Goal: Task Accomplishment & Management: Manage account settings

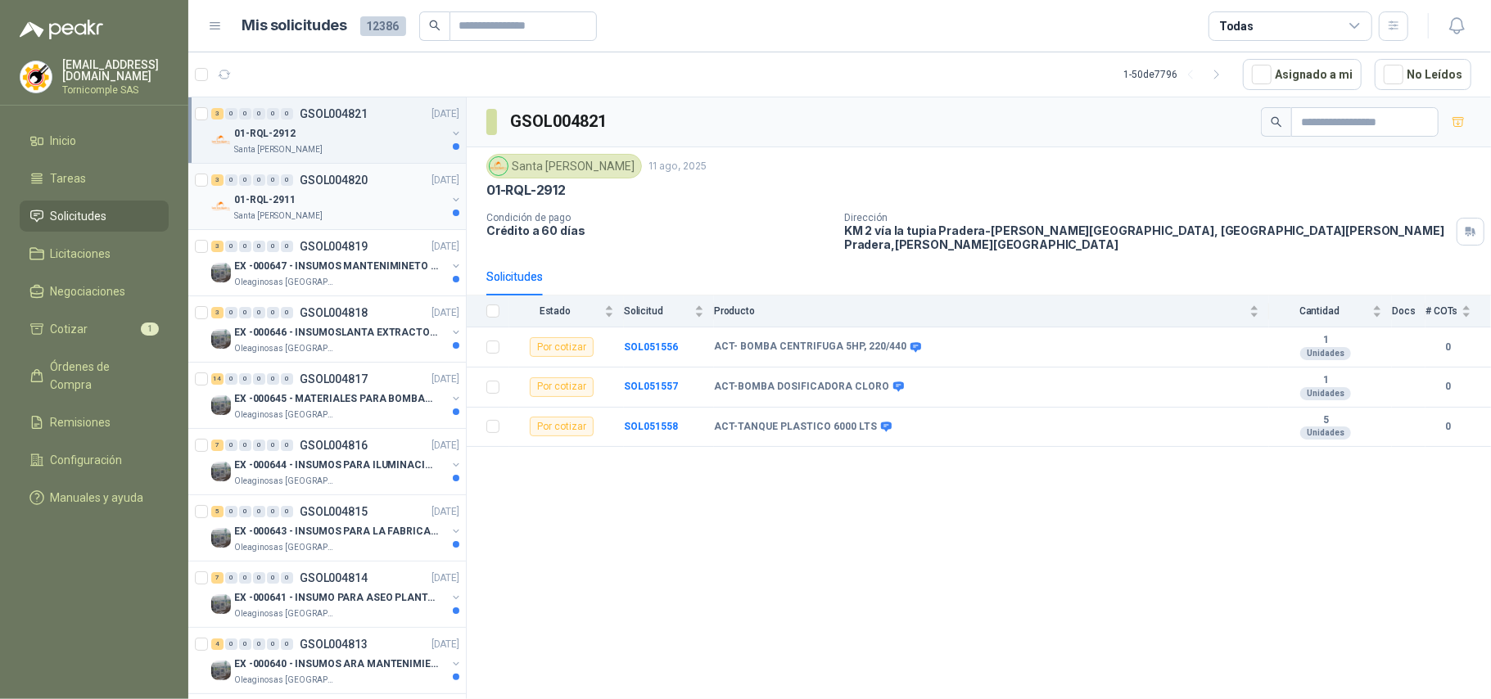
click at [338, 197] on div "01-RQL-2911" at bounding box center [340, 200] width 212 height 20
click at [349, 142] on div "01-RQL-2912" at bounding box center [340, 134] width 212 height 20
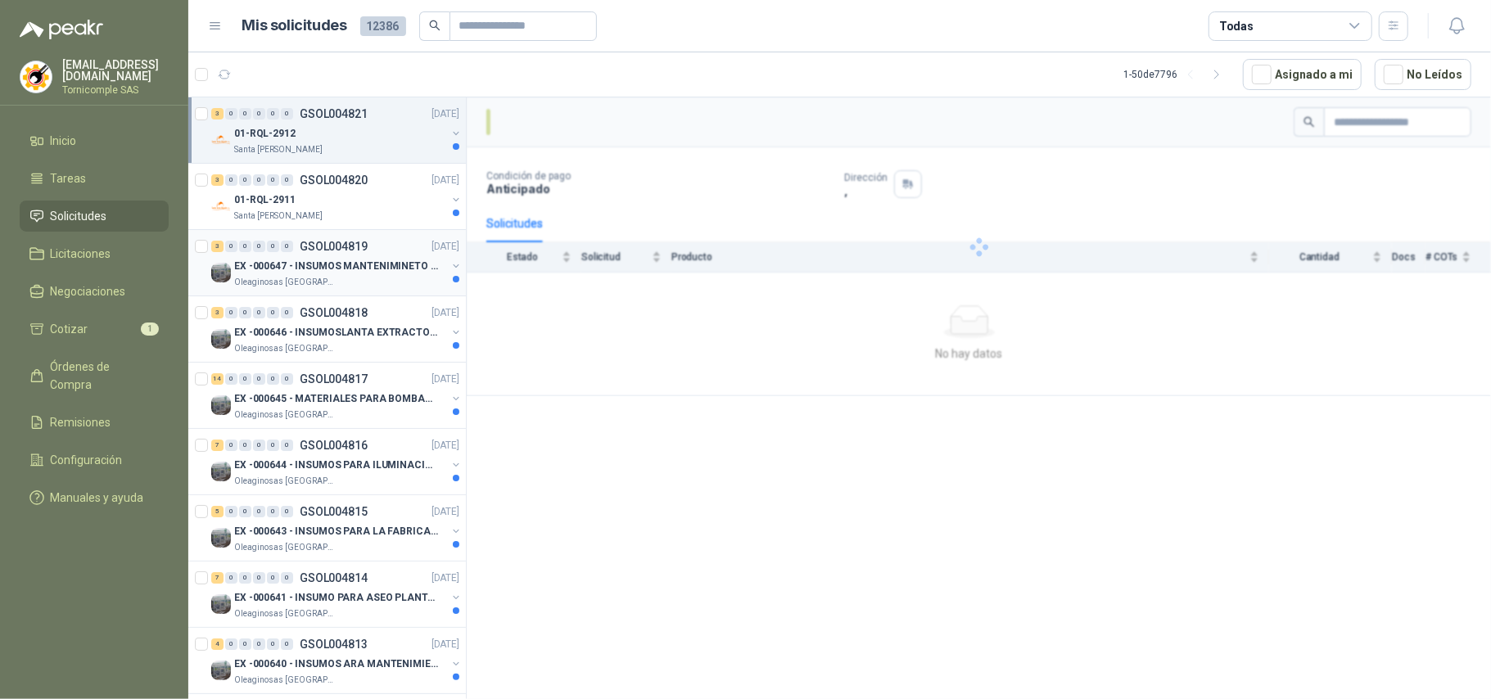
click at [381, 269] on p "EX -000647 - INSUMOS MANTENIMINETO MECANICO" at bounding box center [336, 267] width 204 height 16
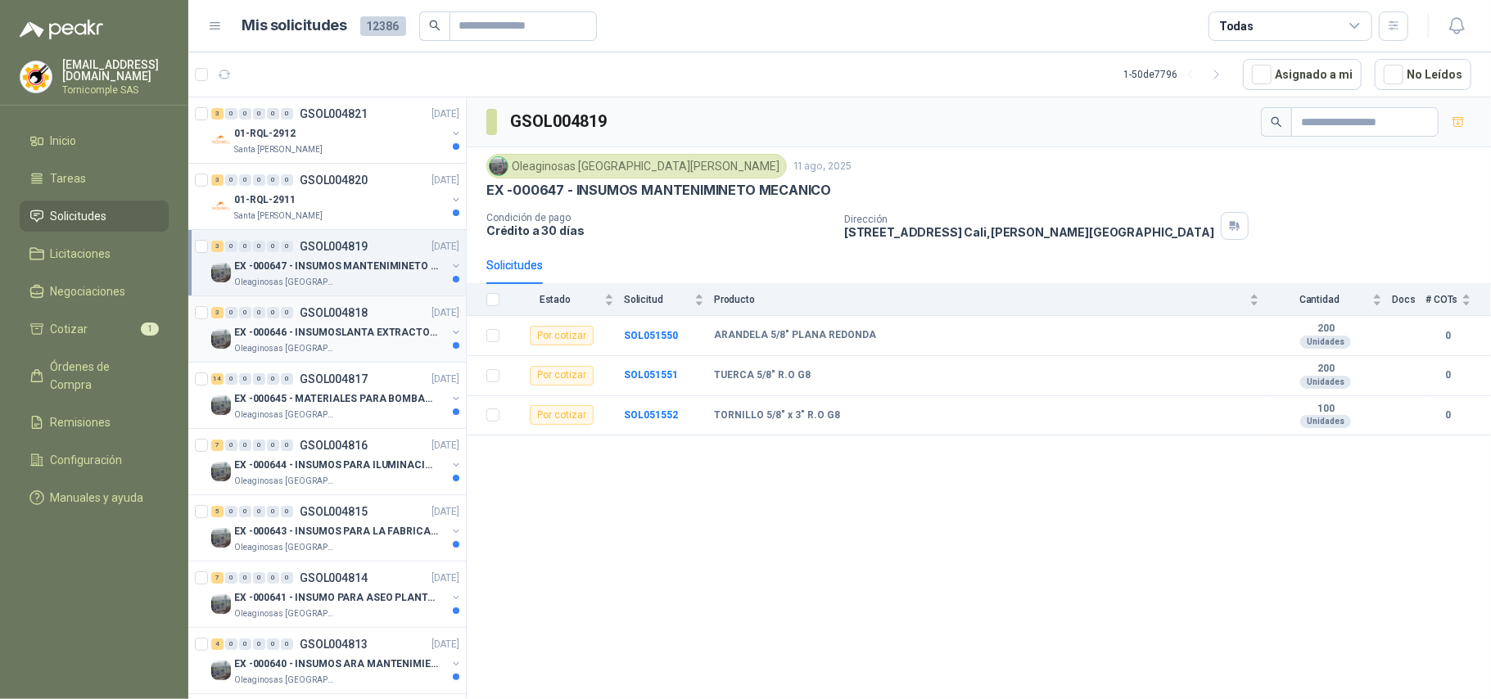
click at [431, 321] on p "[DATE]" at bounding box center [445, 313] width 28 height 16
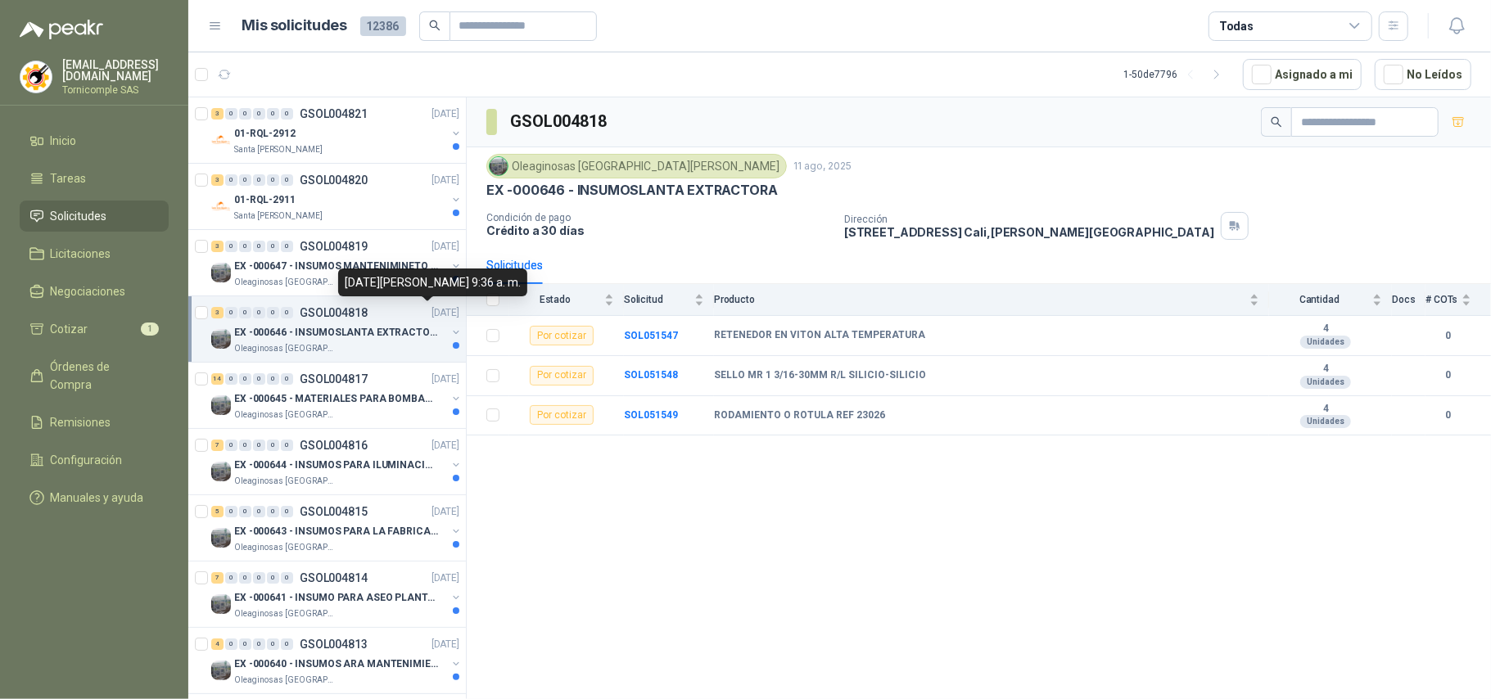
click at [401, 269] on div "[DATE][PERSON_NAME] 9:36 a. m." at bounding box center [432, 282] width 189 height 28
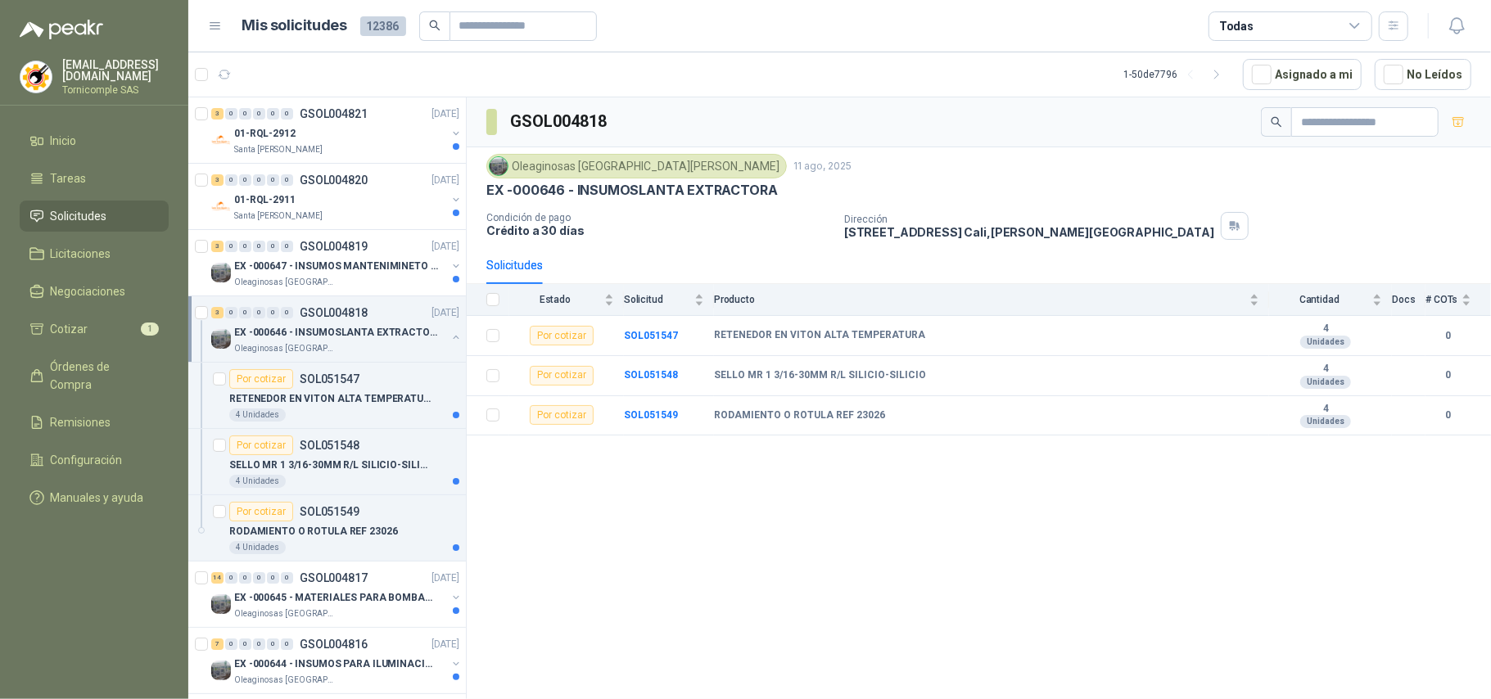
click at [396, 308] on div "3 0 0 0 0 0 GSOL004818 [DATE]" at bounding box center [336, 313] width 251 height 20
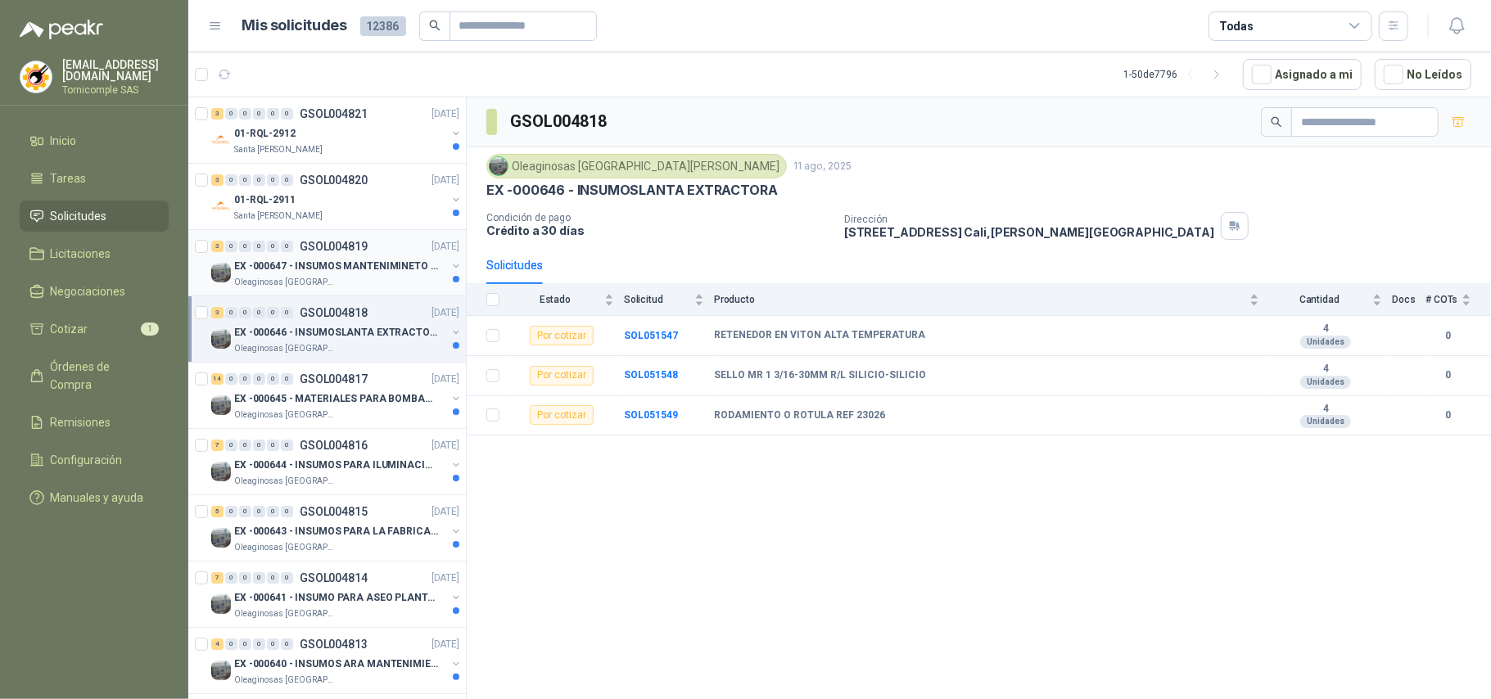
click at [385, 253] on div "3 0 0 0 0 0 GSOL004819 [DATE]" at bounding box center [336, 247] width 251 height 20
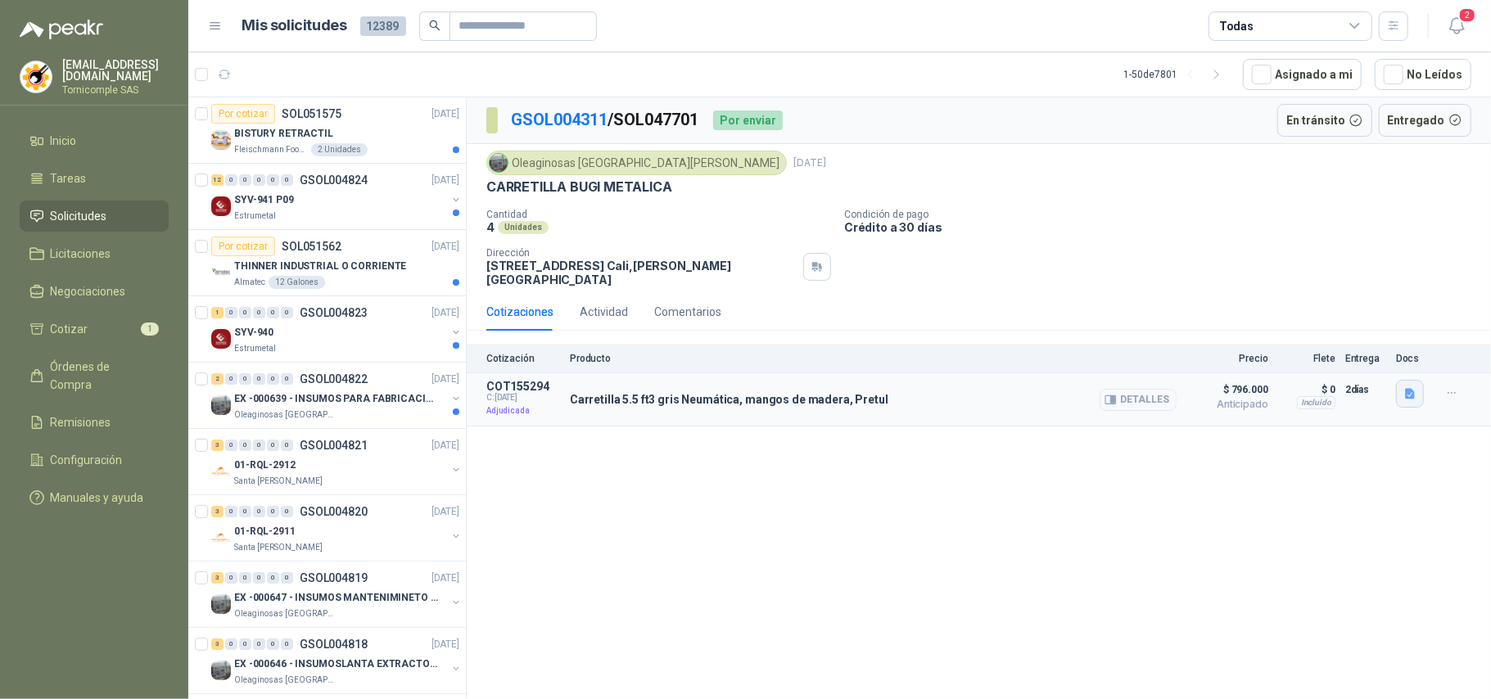
click at [1412, 397] on button "button" at bounding box center [1410, 394] width 28 height 28
click at [1392, 345] on button "20624.pdf" at bounding box center [1379, 349] width 69 height 17
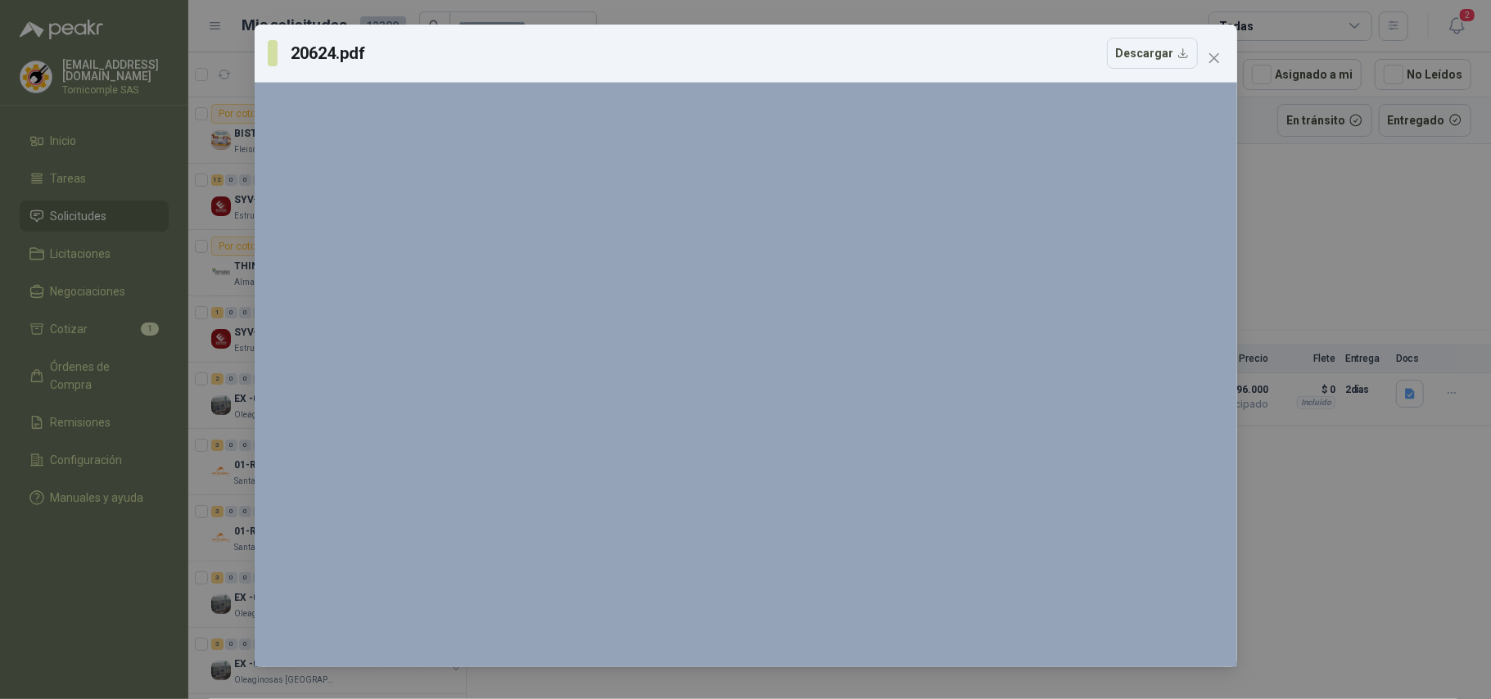
drag, startPoint x: 969, startPoint y: 151, endPoint x: 1266, endPoint y: 273, distance: 320.1
click at [1291, 337] on div "20624.pdf Descargar 150 %" at bounding box center [745, 349] width 1491 height 699
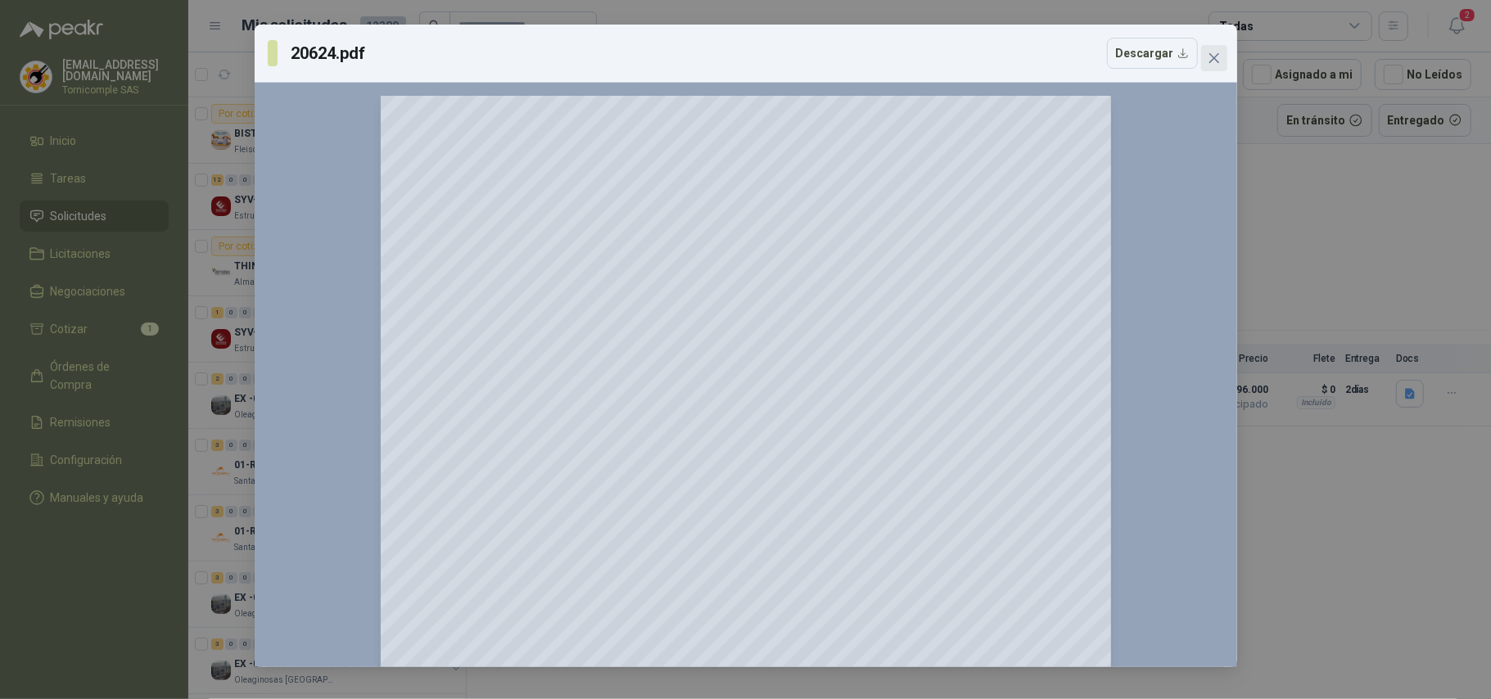
click at [1212, 59] on icon "close" at bounding box center [1213, 58] width 10 height 10
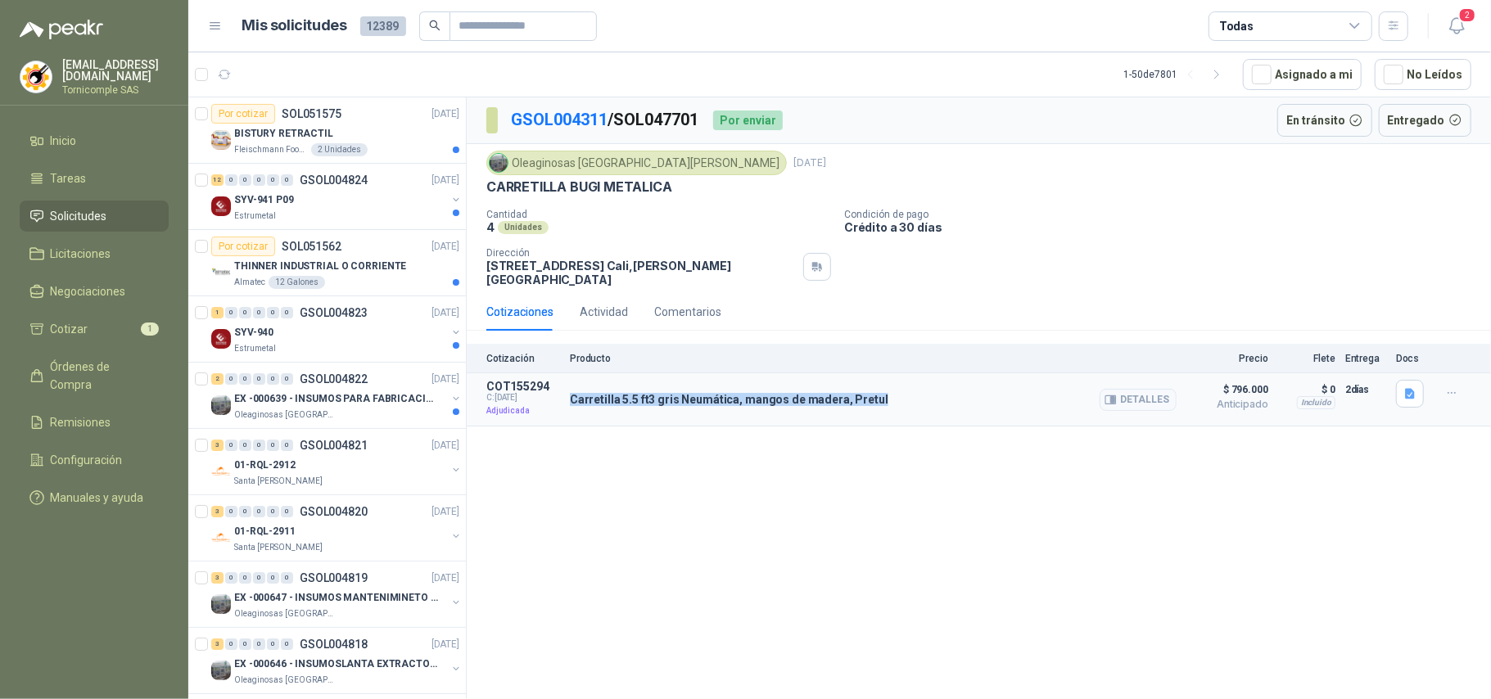
drag, startPoint x: 688, startPoint y: 399, endPoint x: 984, endPoint y: 395, distance: 295.5
click at [970, 395] on article "COT155294 C: 01/07/2025 Adjudicada Carretilla 5.5 ft3 gris Neumática, mangos de…" at bounding box center [979, 399] width 1024 height 53
click at [399, 406] on p "EX -000639 - INSUMOS PARA FABRICACION DE MALLA TAM" at bounding box center [336, 399] width 204 height 16
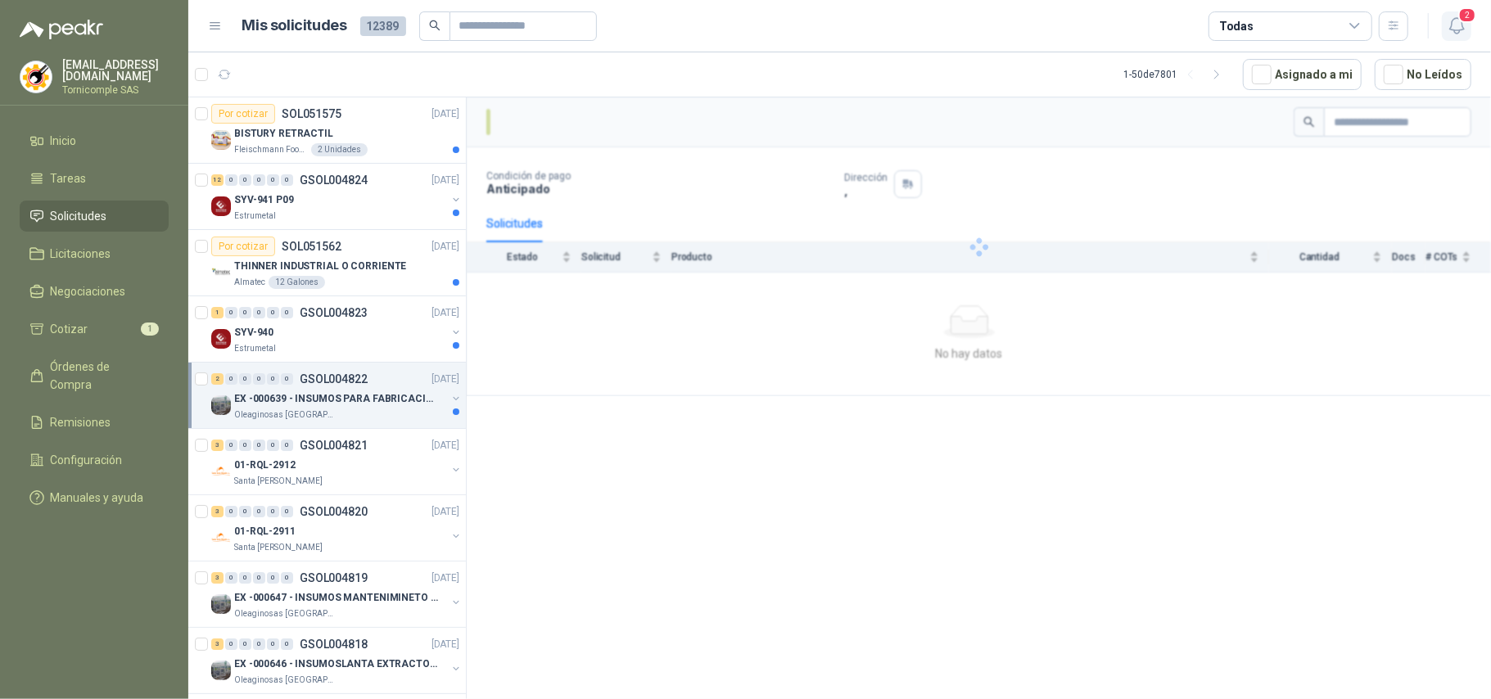
click at [1451, 18] on icon "button" at bounding box center [1456, 26] width 20 height 20
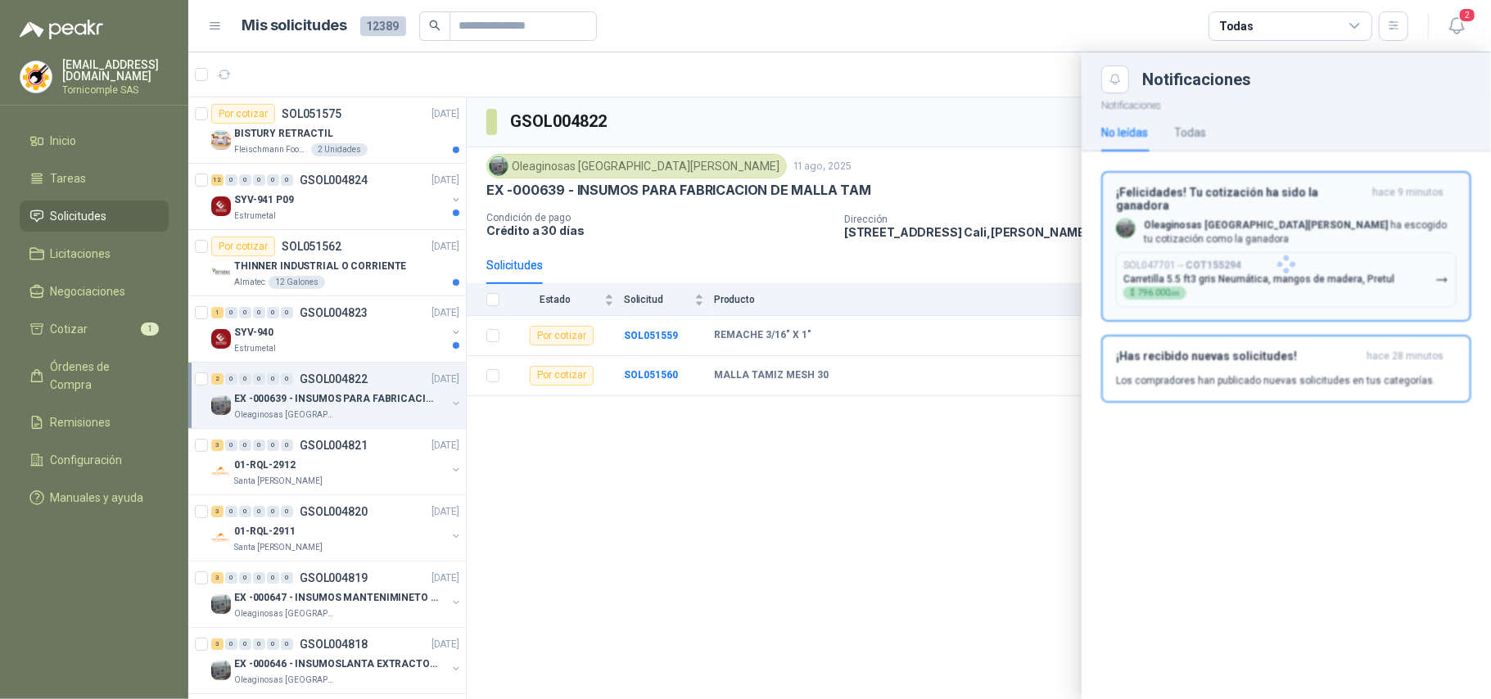
click at [1356, 242] on div at bounding box center [1285, 264] width 409 height 342
click at [1189, 273] on p "Carretilla 5.5 ft3 gris Neumática, mangos de madera, Pretul" at bounding box center [1258, 278] width 271 height 11
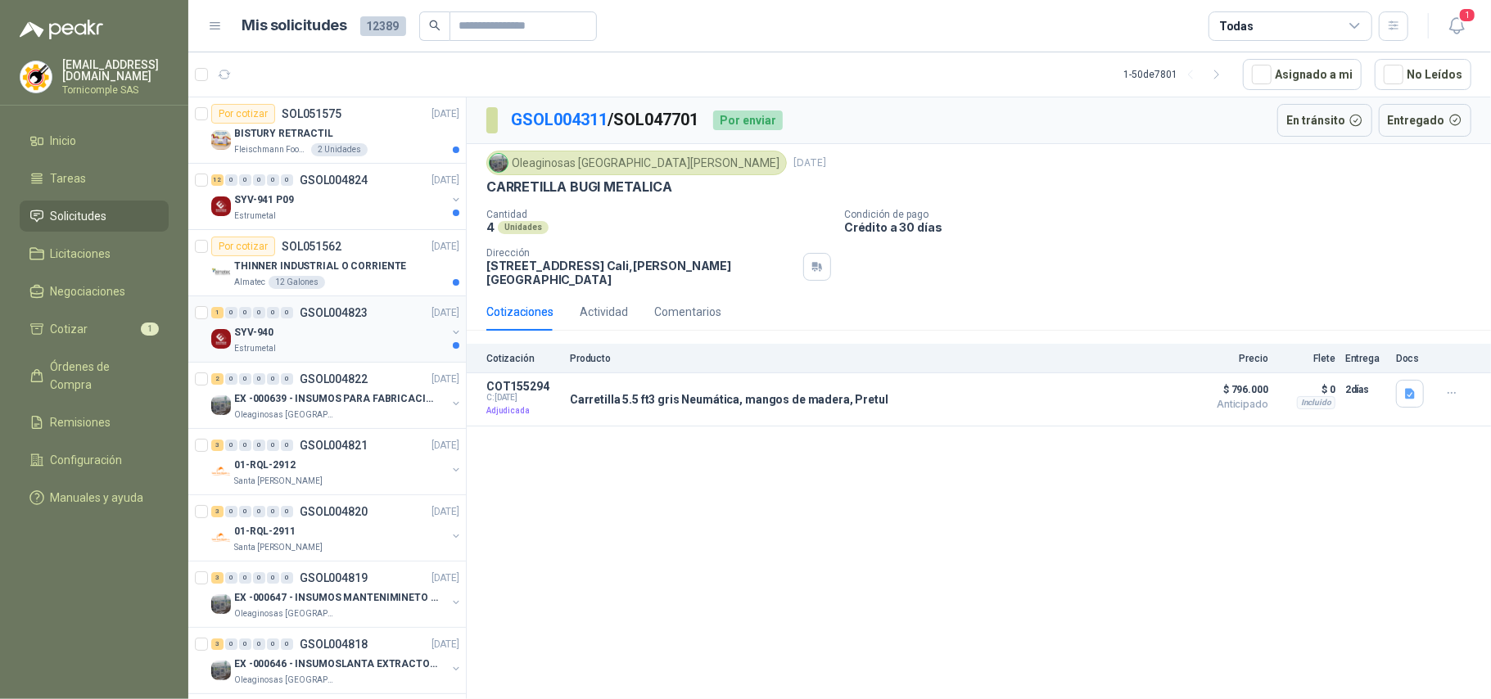
click at [386, 348] on div "Estrumetal" at bounding box center [340, 348] width 212 height 13
click at [390, 268] on p "THINNER INDUSTRIAL O CORRIENTE" at bounding box center [320, 267] width 172 height 16
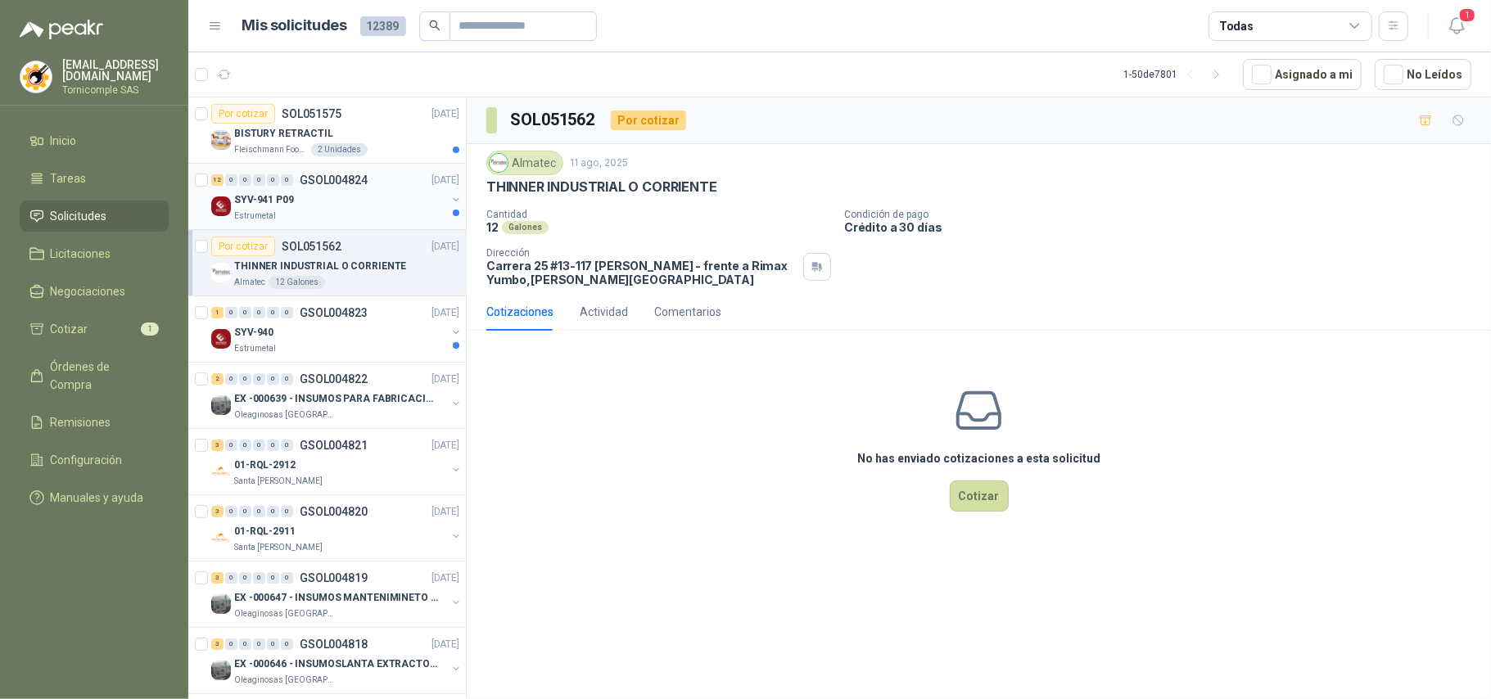
click at [360, 194] on div "SYV-941 P09" at bounding box center [340, 200] width 212 height 20
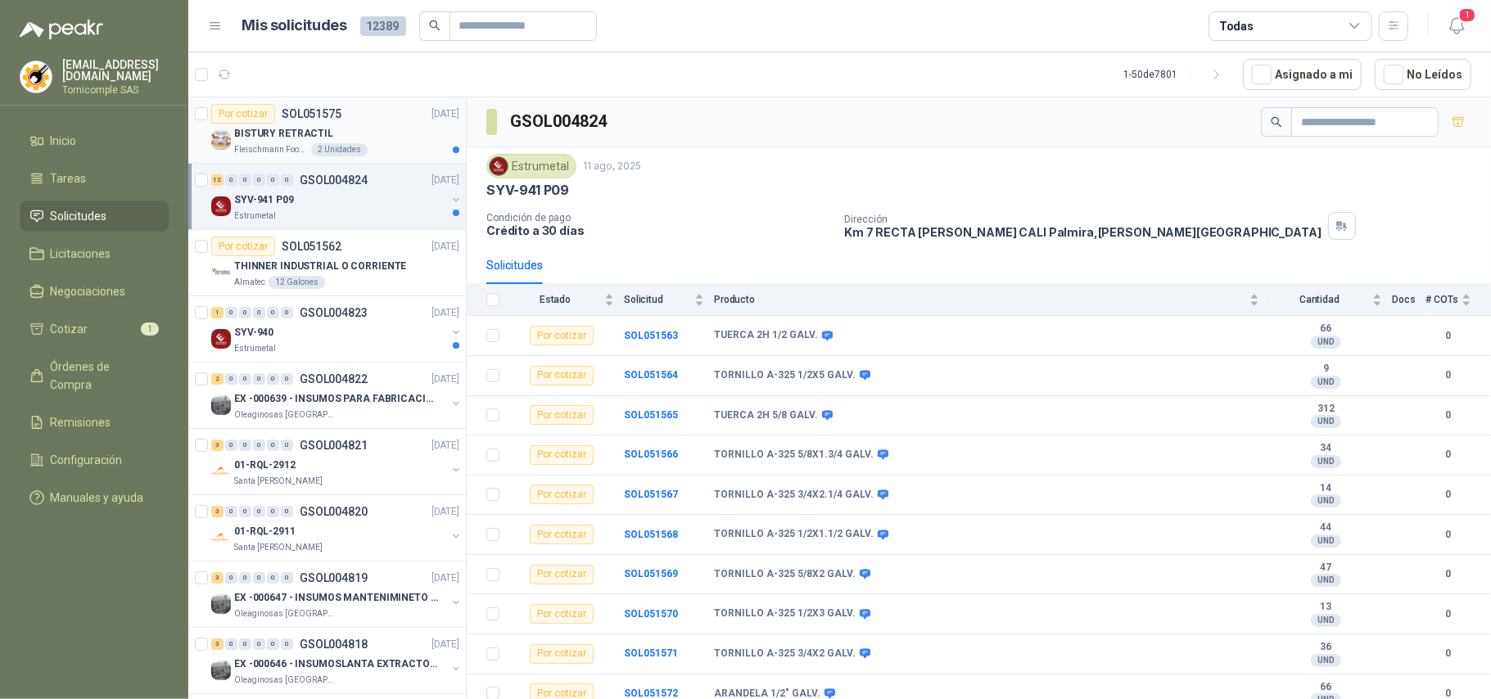
click at [332, 119] on p "SOL051575" at bounding box center [312, 113] width 60 height 11
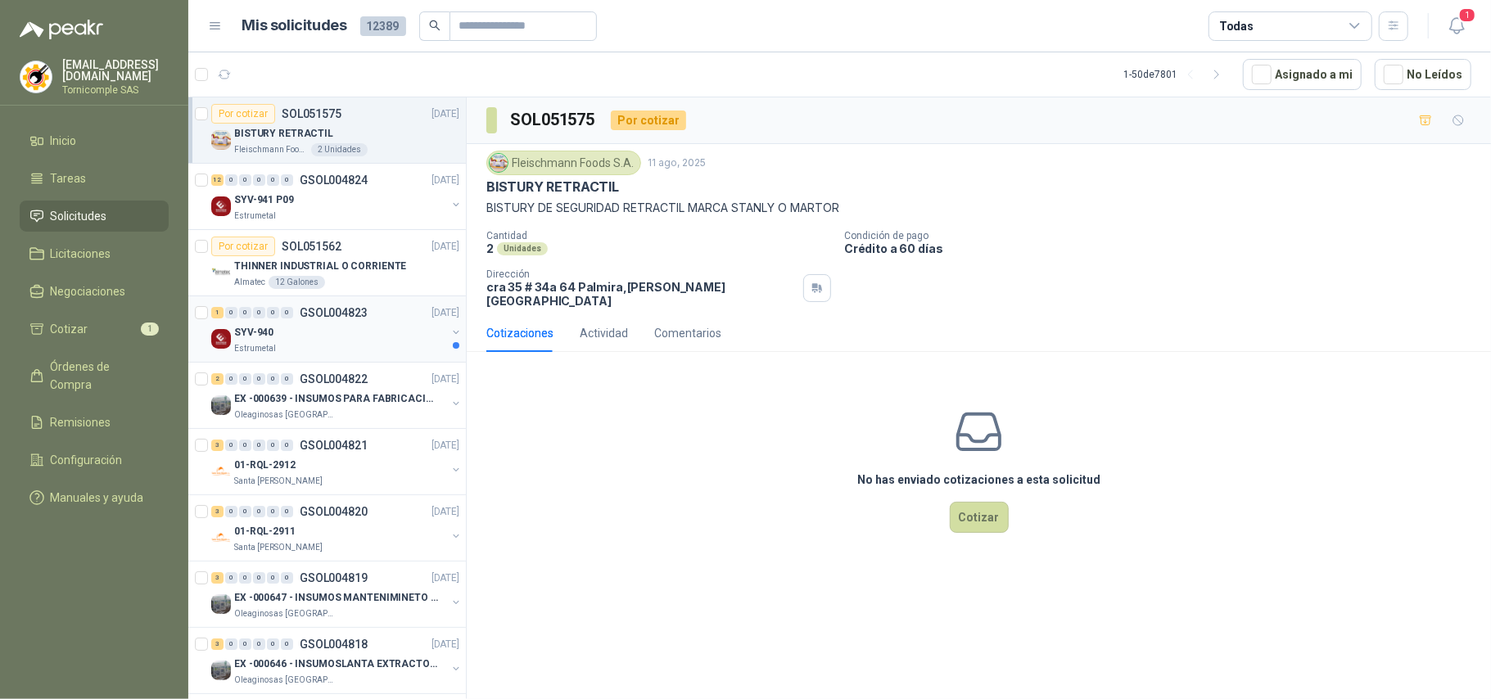
click at [398, 338] on div "SYV-940" at bounding box center [340, 333] width 212 height 20
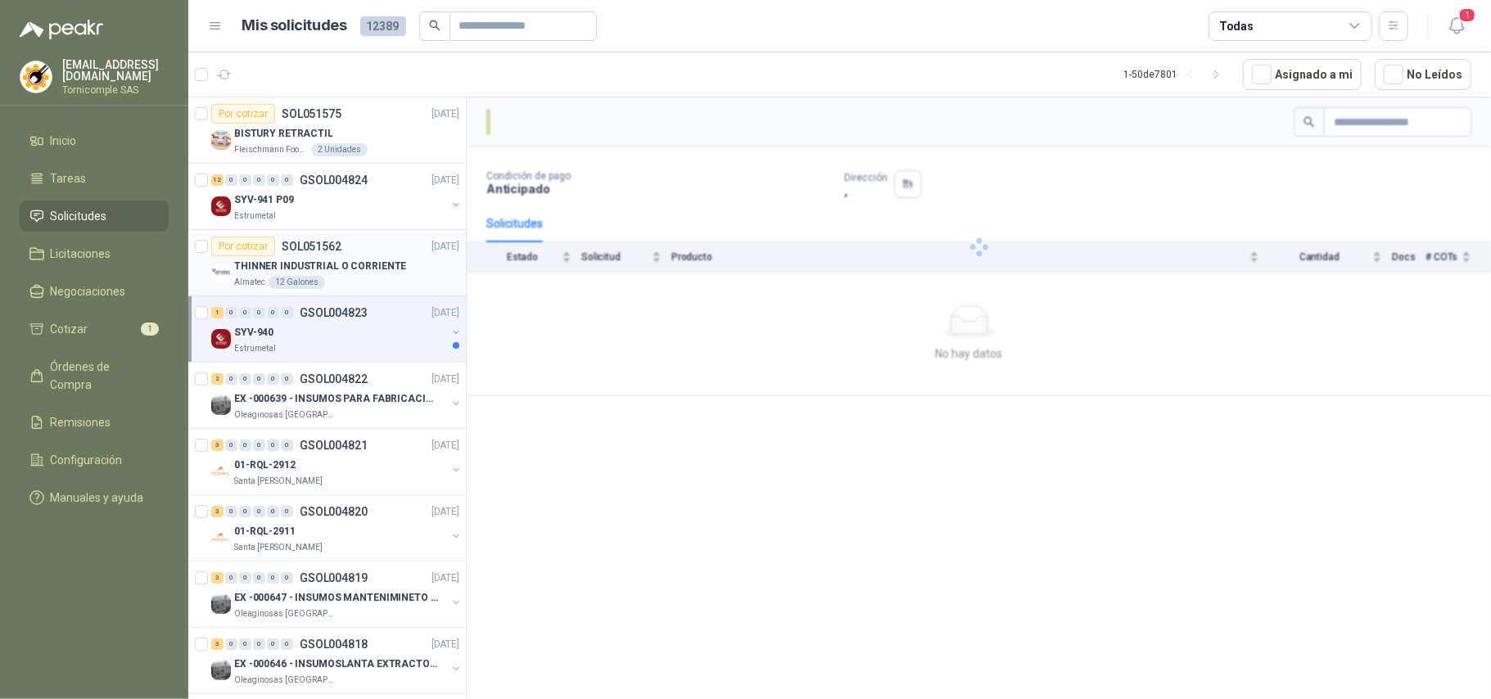
click at [372, 276] on div "THINNER INDUSTRIAL O CORRIENTE" at bounding box center [346, 266] width 225 height 20
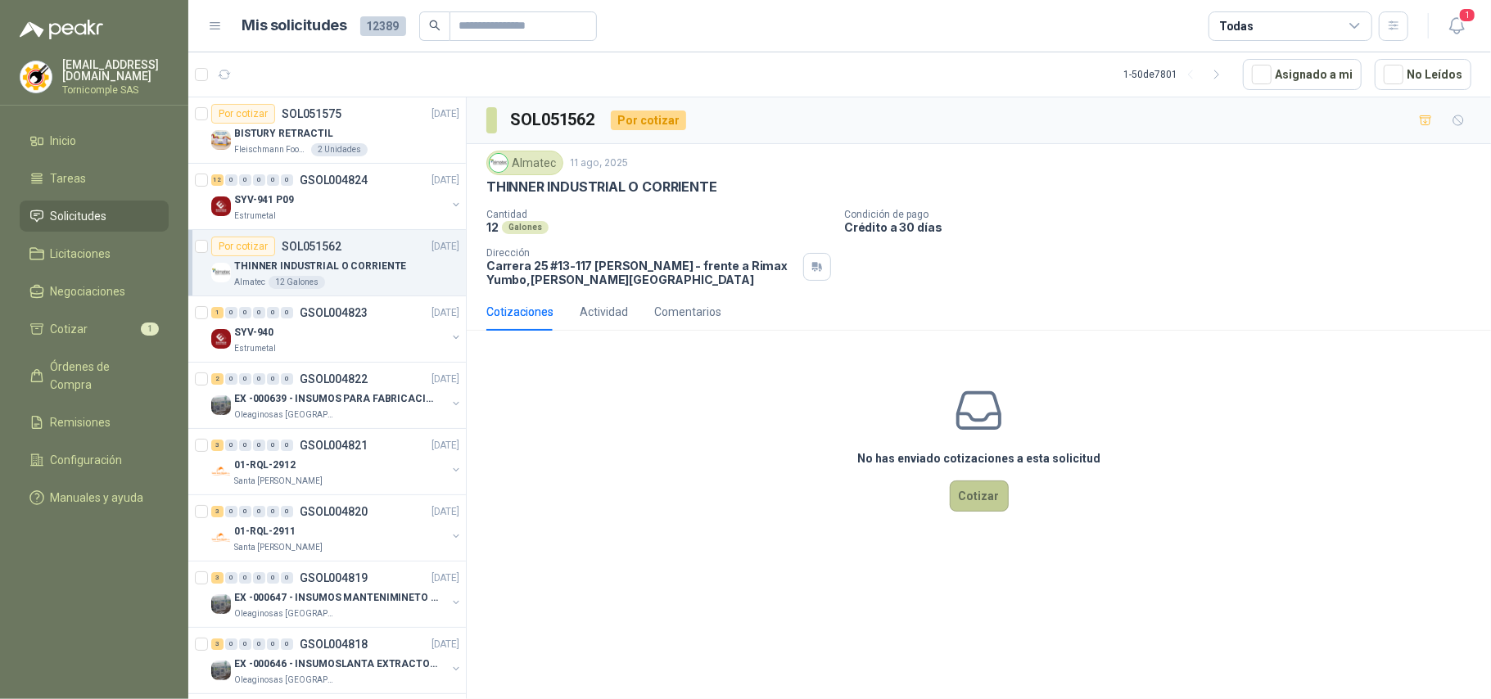
click at [986, 503] on button "Cotizar" at bounding box center [979, 496] width 59 height 31
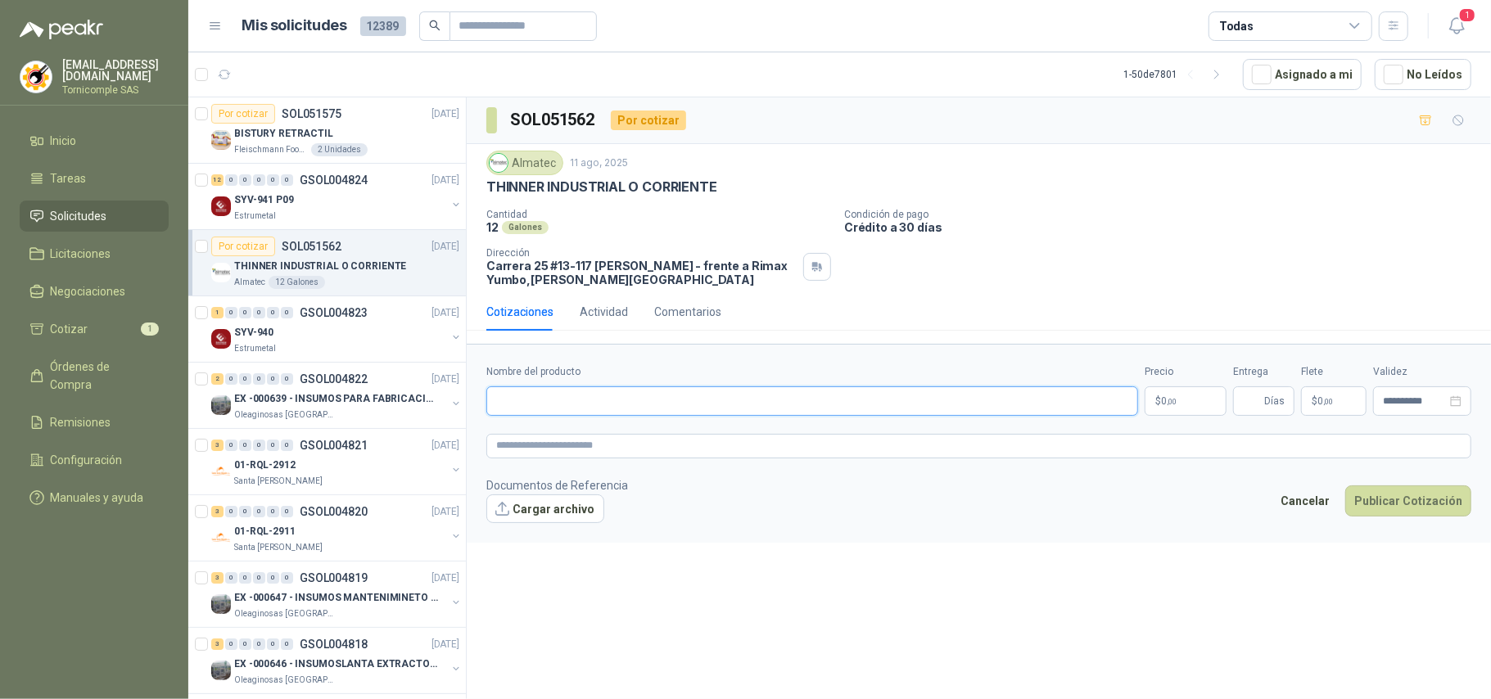
click at [757, 411] on input "Nombre del producto" at bounding box center [812, 400] width 652 height 29
type input "*"
type input "**********"
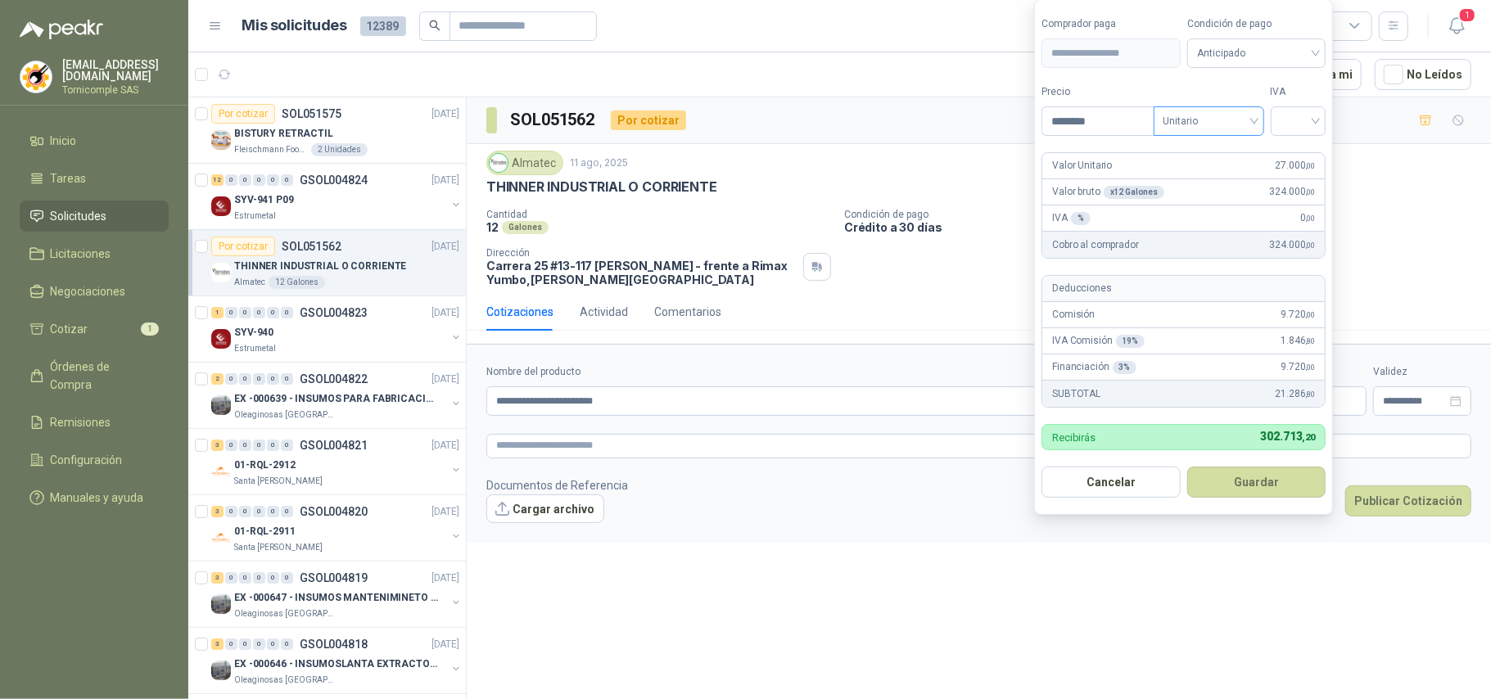
click at [1232, 128] on span "Unitario" at bounding box center [1208, 121] width 91 height 25
type input "********"
drag, startPoint x: 1243, startPoint y: 171, endPoint x: 1288, endPoint y: 133, distance: 59.2
click at [1244, 171] on div "Unitario con IVA" at bounding box center [1211, 179] width 84 height 18
click at [1290, 126] on input "search" at bounding box center [1298, 119] width 36 height 25
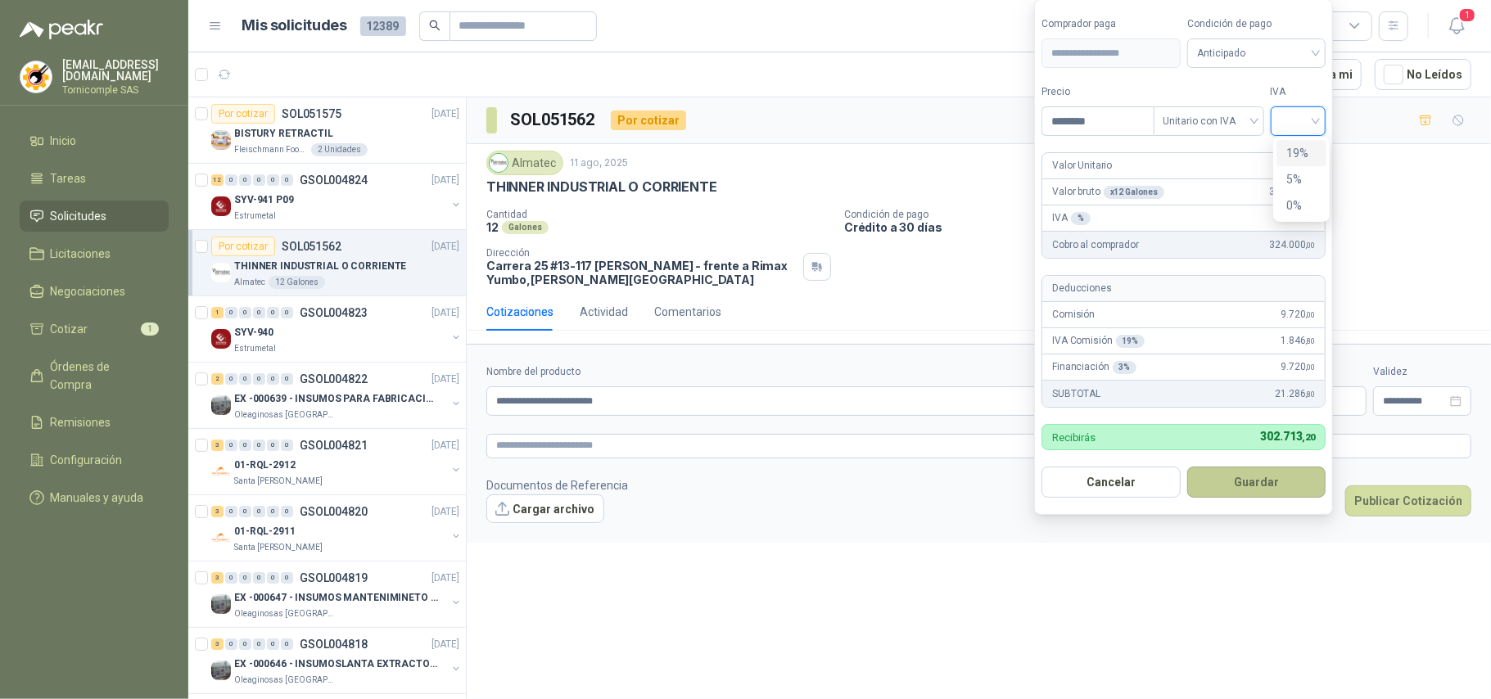
drag, startPoint x: 1301, startPoint y: 147, endPoint x: 1308, endPoint y: 473, distance: 325.9
click at [1301, 148] on div "19%" at bounding box center [1301, 153] width 30 height 18
click at [1265, 444] on div "Recibirás 304.560 ,00" at bounding box center [1185, 437] width 288 height 26
click at [1272, 480] on button "Guardar" at bounding box center [1259, 482] width 141 height 31
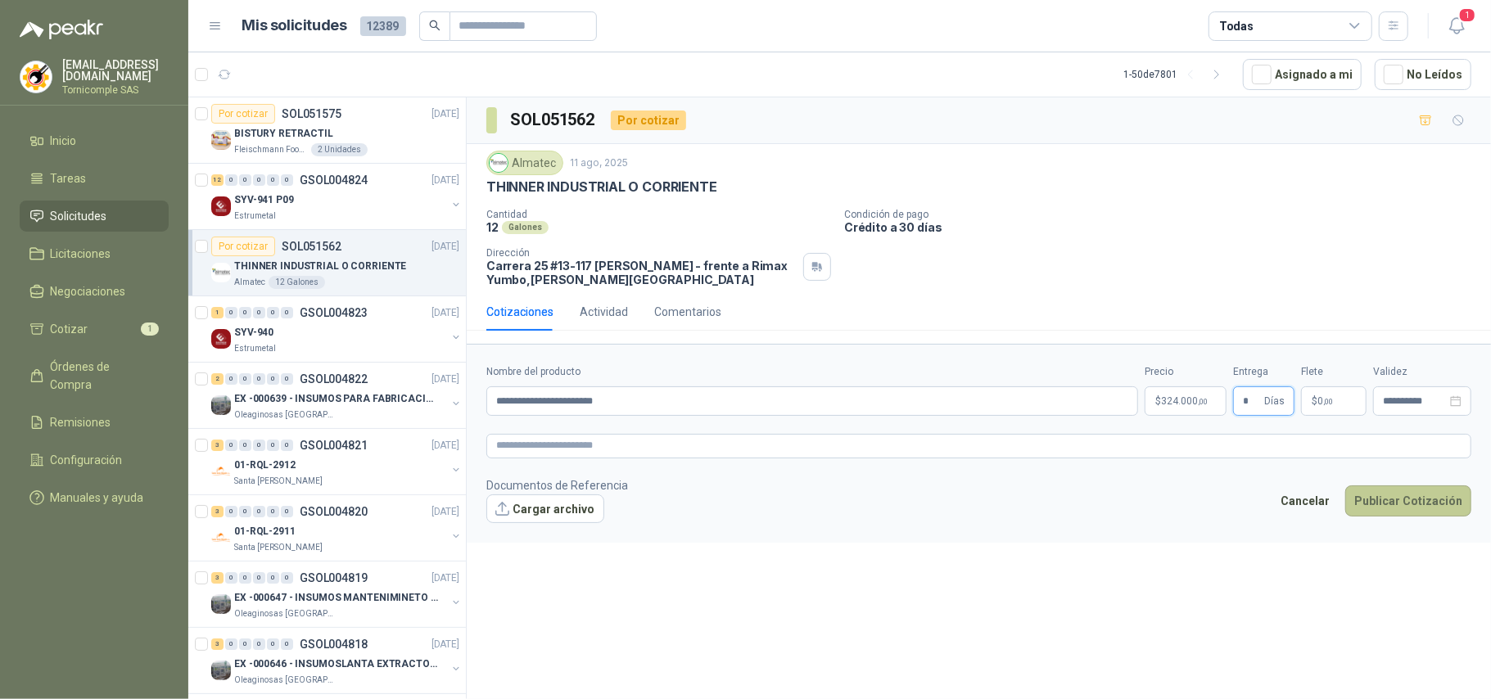
type input "*"
click at [1438, 517] on button "Publicar Cotización" at bounding box center [1408, 500] width 126 height 31
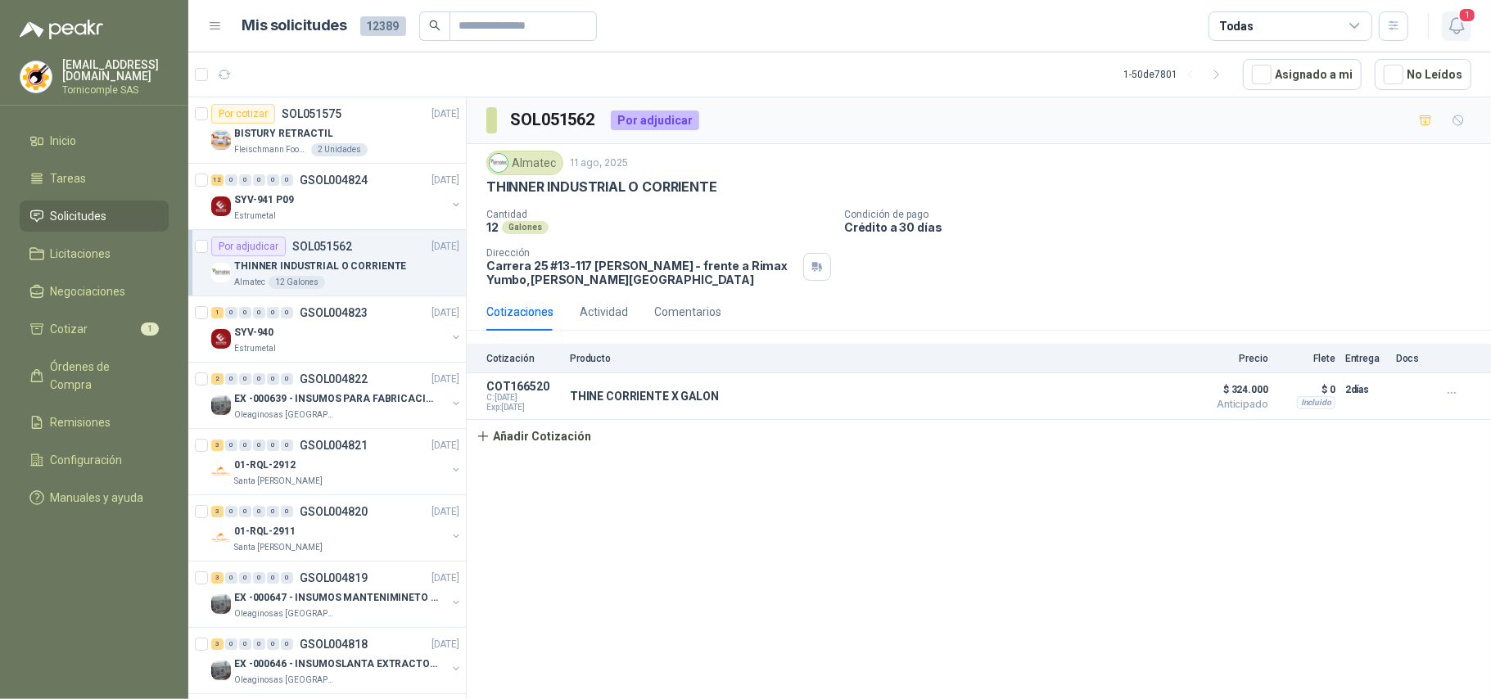
click at [1459, 31] on icon "button" at bounding box center [1456, 26] width 14 height 16
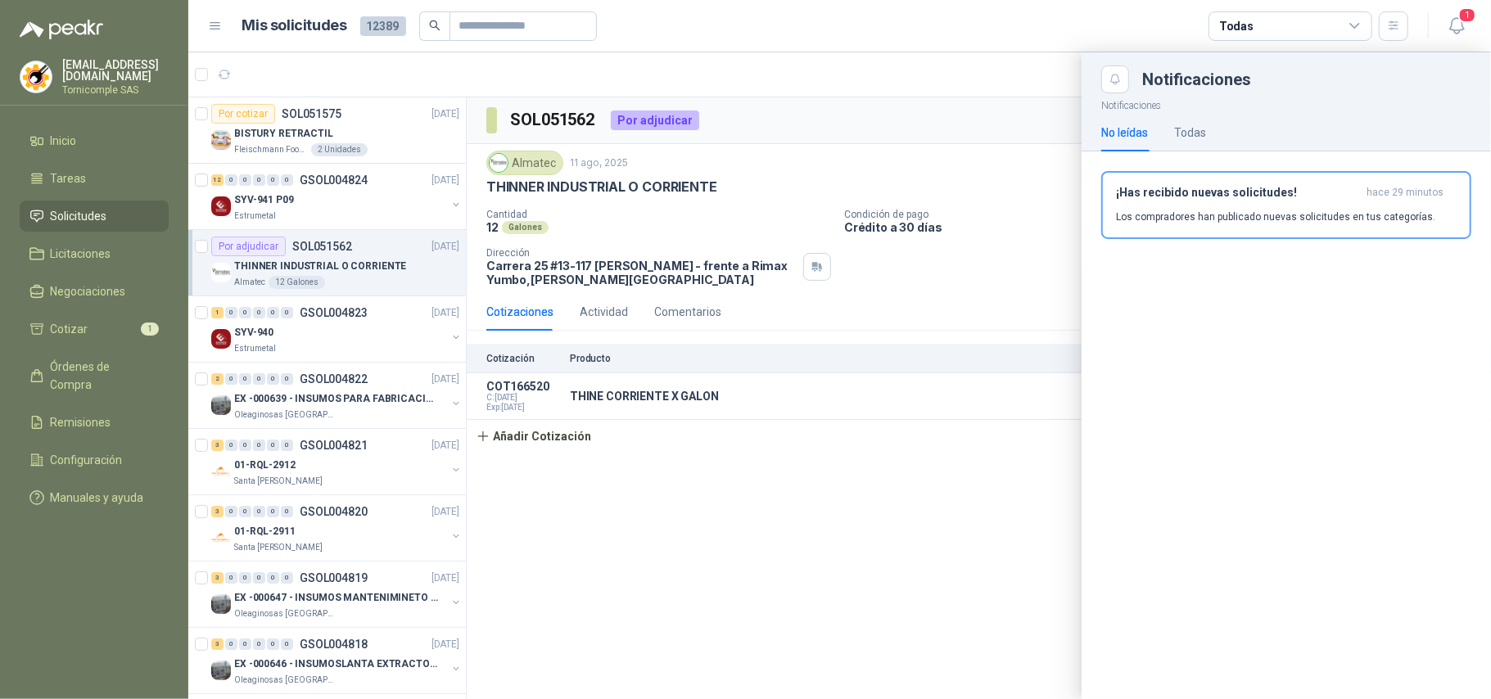
click at [1388, 203] on div "¡Has recibido nuevas solicitudes! hace 29 minutos Los compradores han publicado…" at bounding box center [1286, 205] width 341 height 38
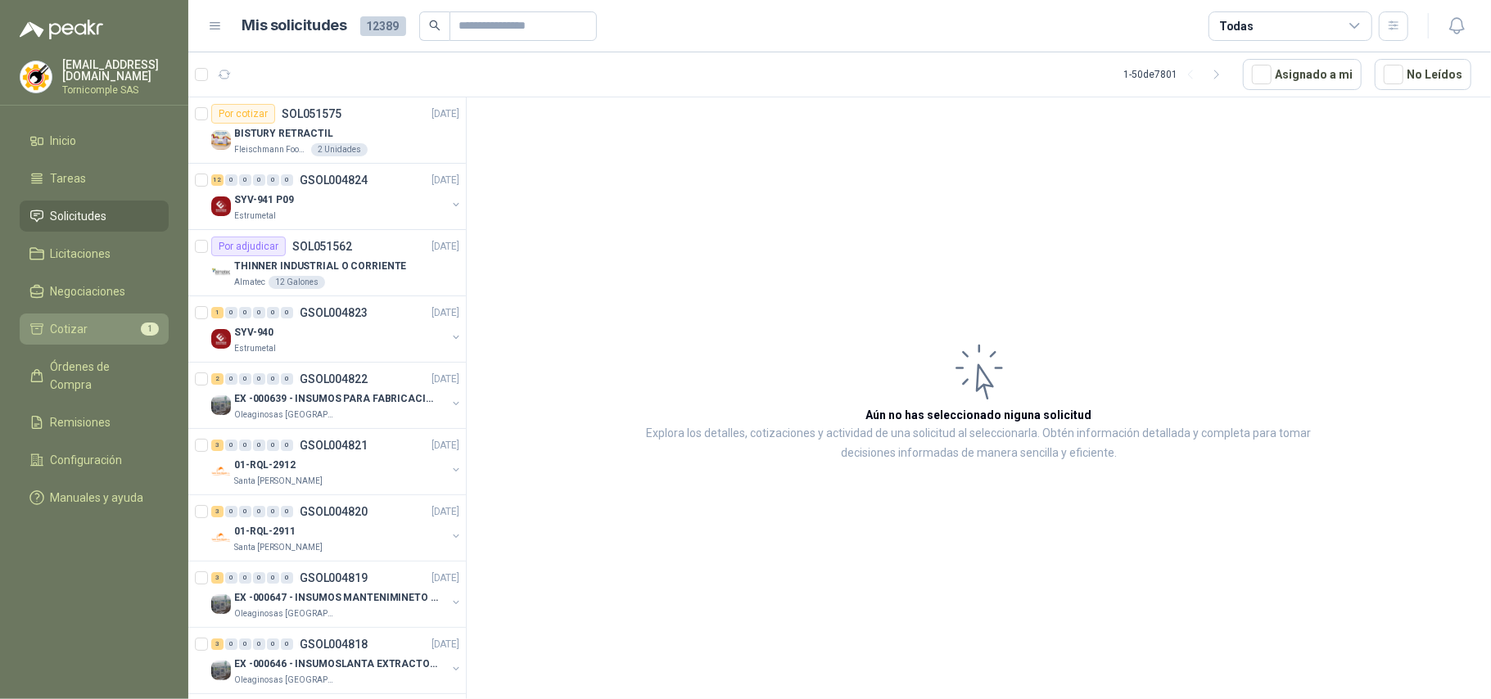
click at [110, 320] on li "Cotizar 1" at bounding box center [93, 329] width 129 height 18
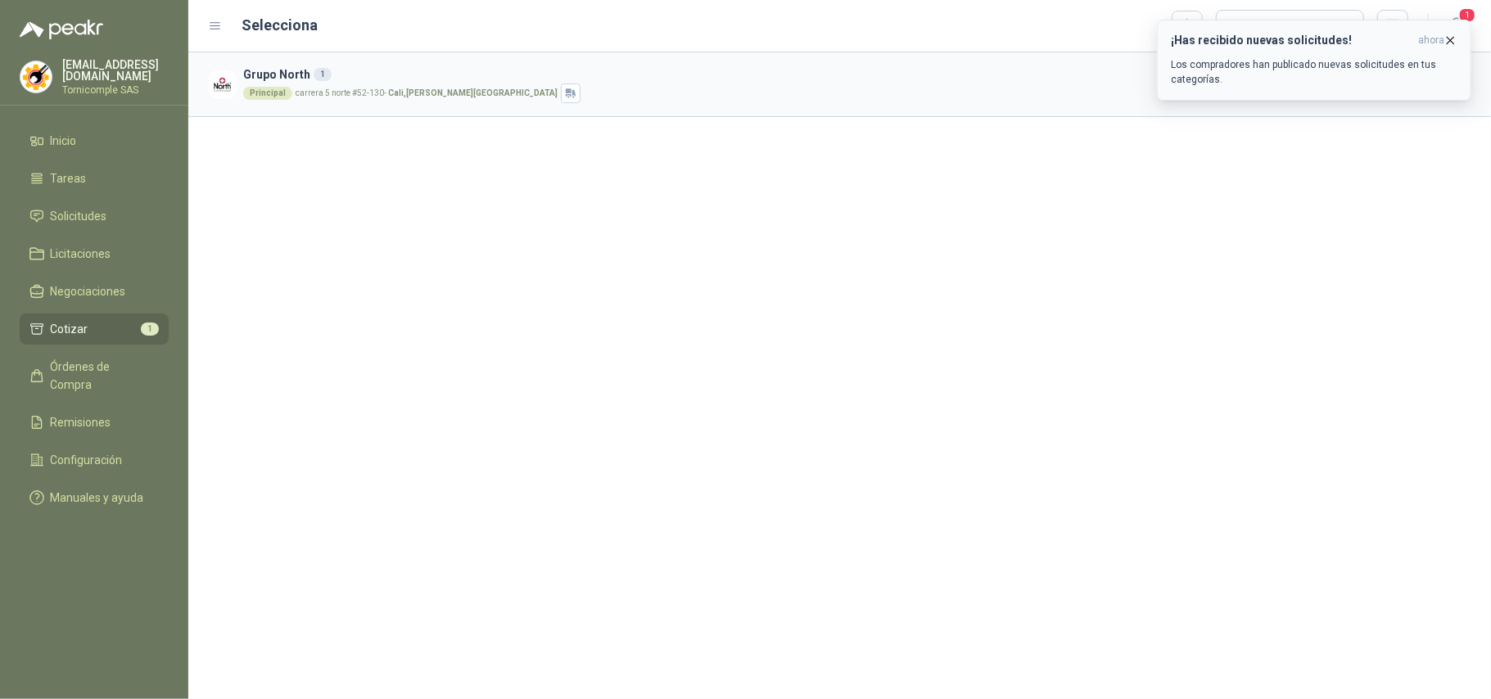
drag, startPoint x: 1323, startPoint y: 57, endPoint x: 1444, endPoint y: 47, distance: 121.6
click at [1326, 57] on p "Los compradores han publicado nuevas solicitudes en tus categorías." at bounding box center [1314, 71] width 287 height 29
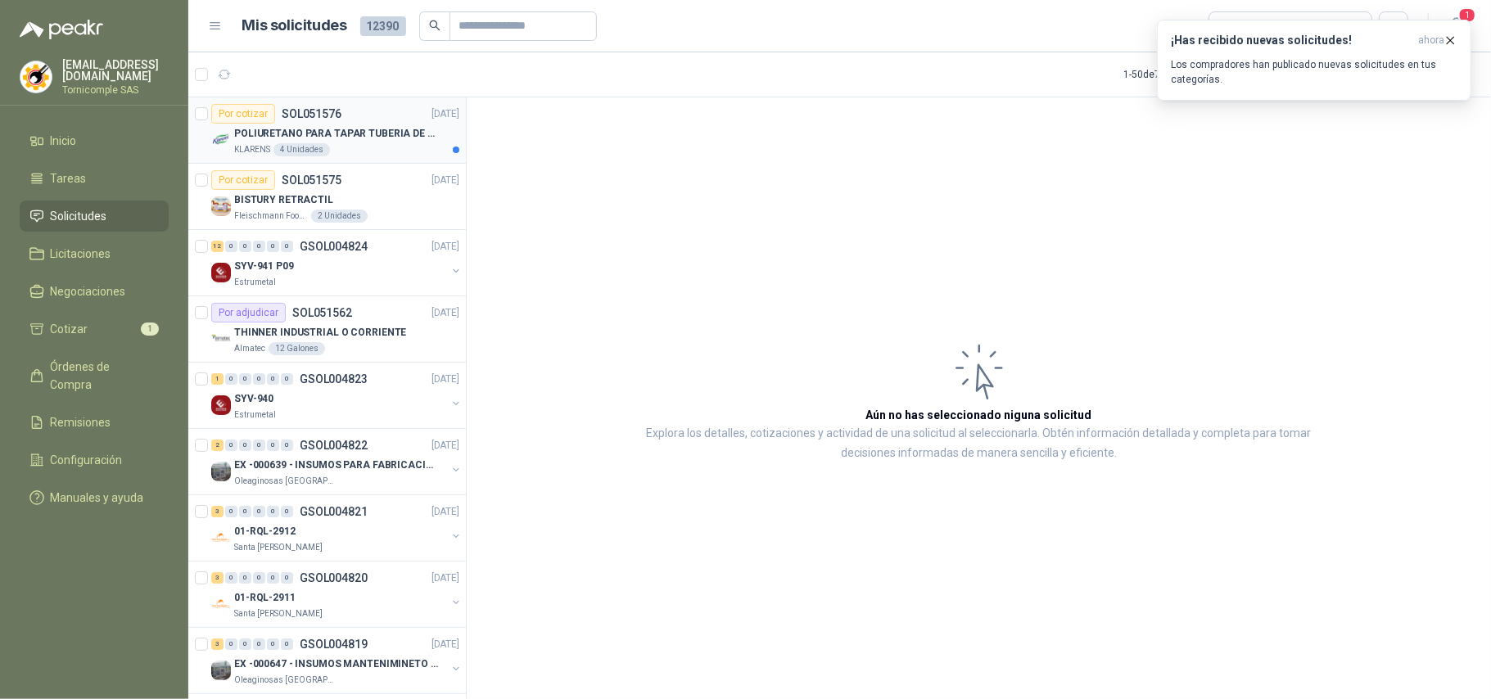
click at [378, 135] on p "POLIURETANO PARA TAPAR TUBERIA DE SENSORES DE NIVEL DEL BANCO DE HIELO" at bounding box center [336, 134] width 204 height 16
drag, startPoint x: 378, startPoint y: 135, endPoint x: 590, endPoint y: 121, distance: 212.5
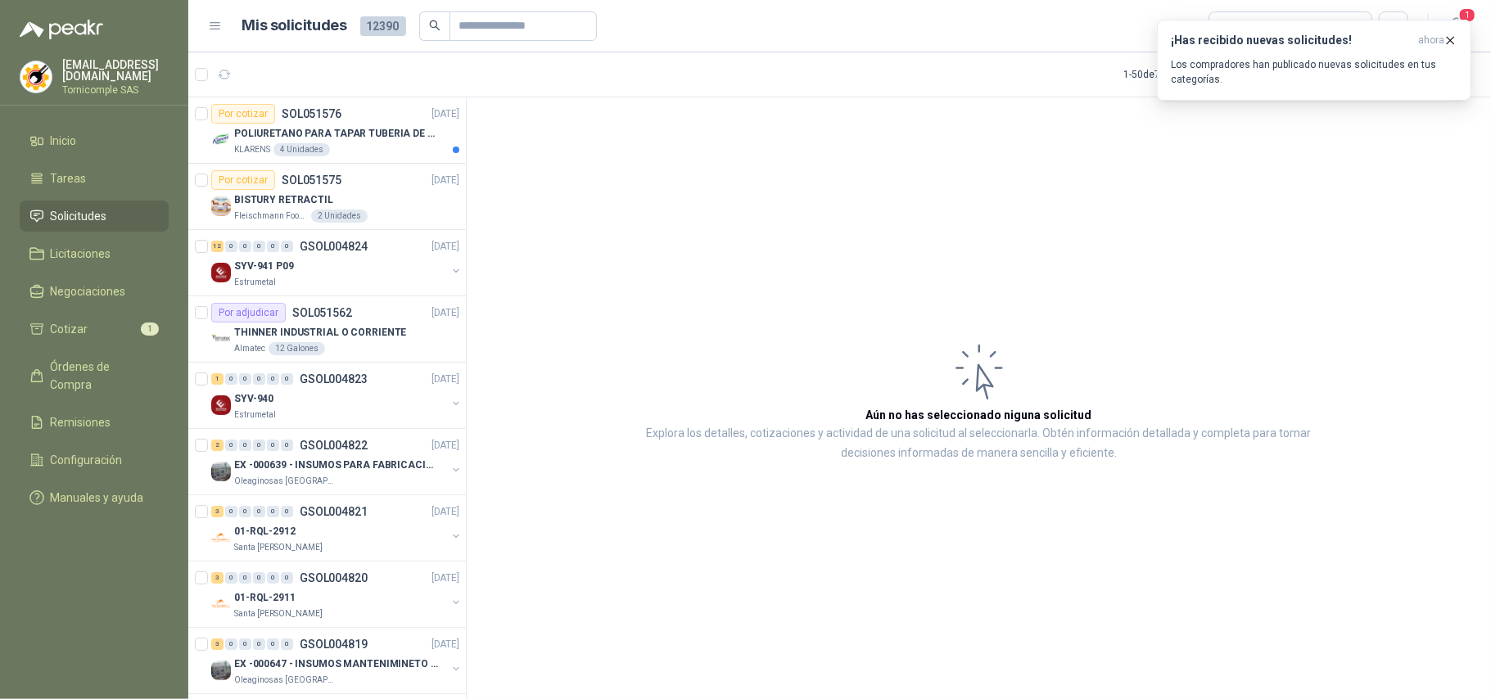
click at [381, 135] on p "POLIURETANO PARA TAPAR TUBERIA DE SENSORES DE NIVEL DEL BANCO DE HIELO" at bounding box center [336, 134] width 204 height 16
click at [1305, 85] on p "Los compradores han publicado nuevas solicitudes en tus categorías." at bounding box center [1314, 71] width 287 height 29
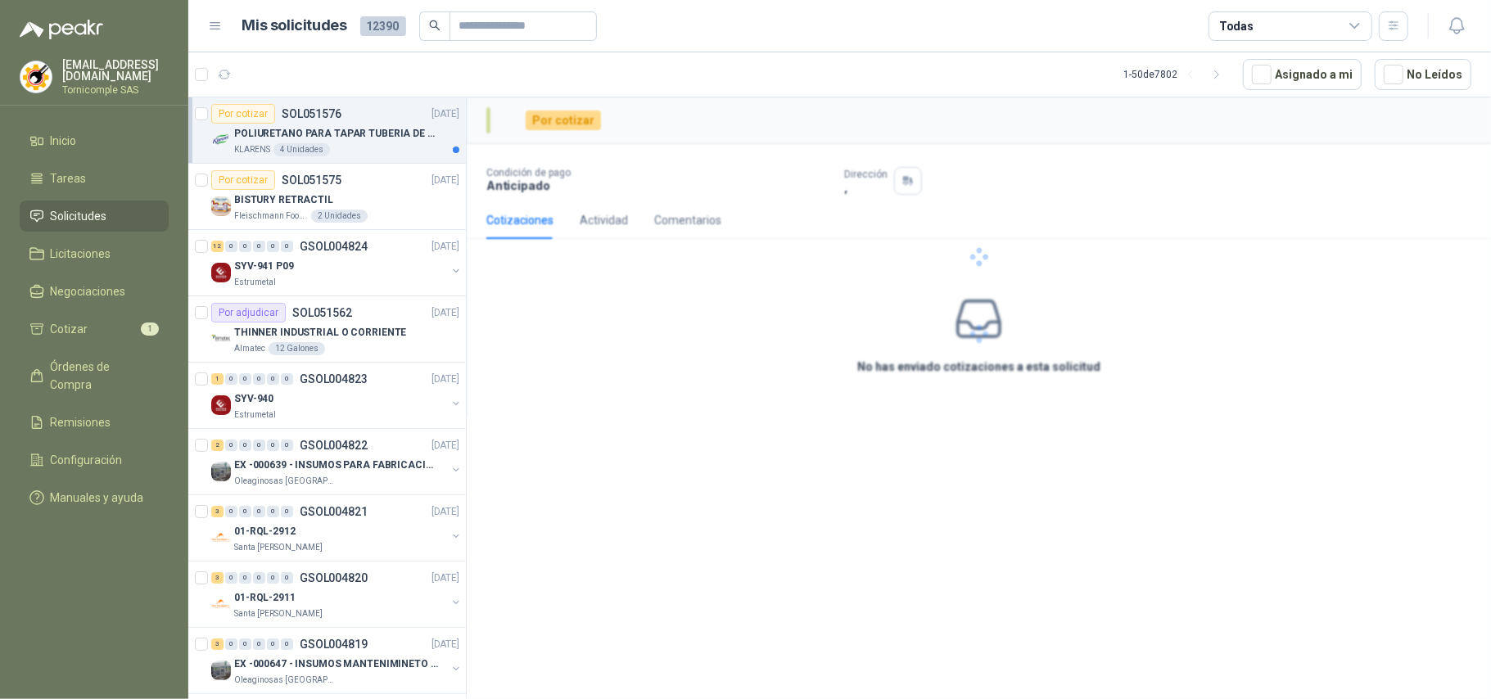
click at [1435, 20] on div "¡Has recibido nuevas solicitudes! ahora Los compradores han publicado nuevas so…" at bounding box center [1314, 20] width 314 height 0
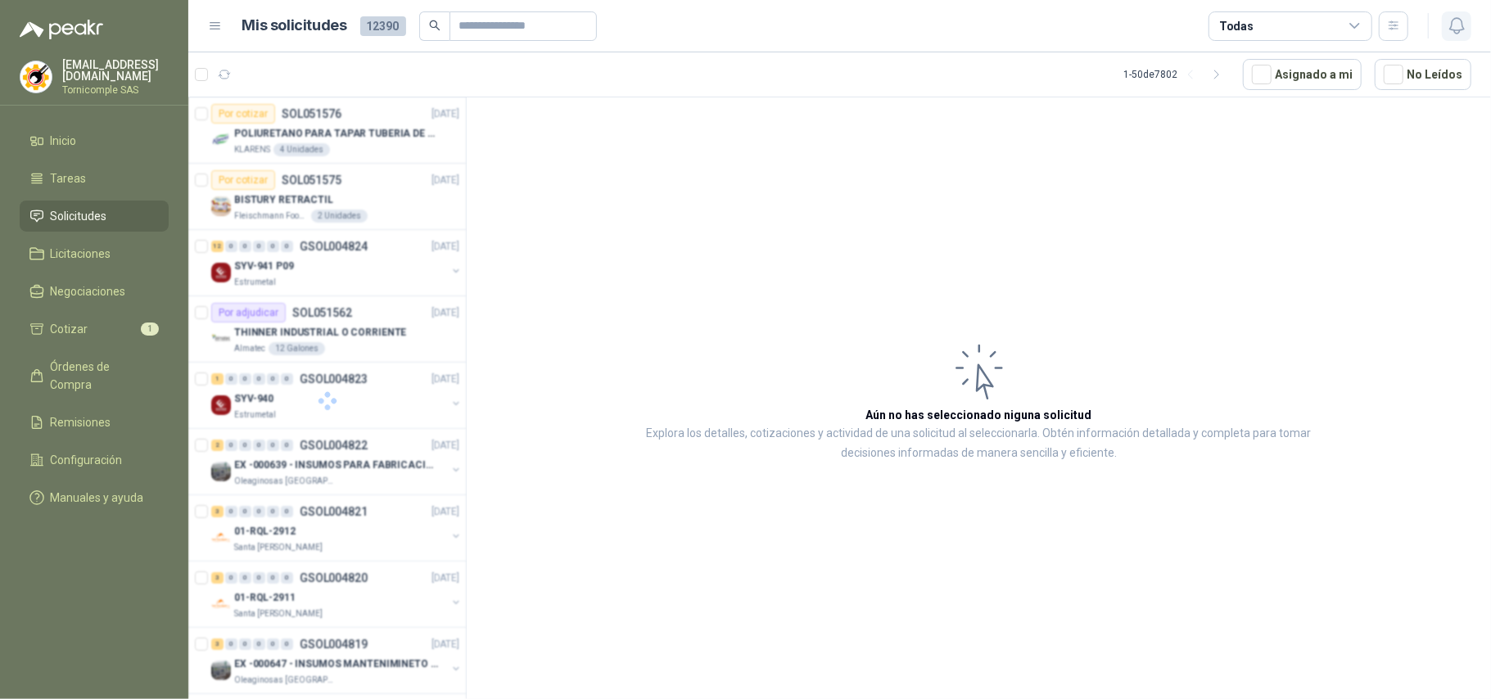
click at [1461, 27] on icon "button" at bounding box center [1456, 26] width 20 height 20
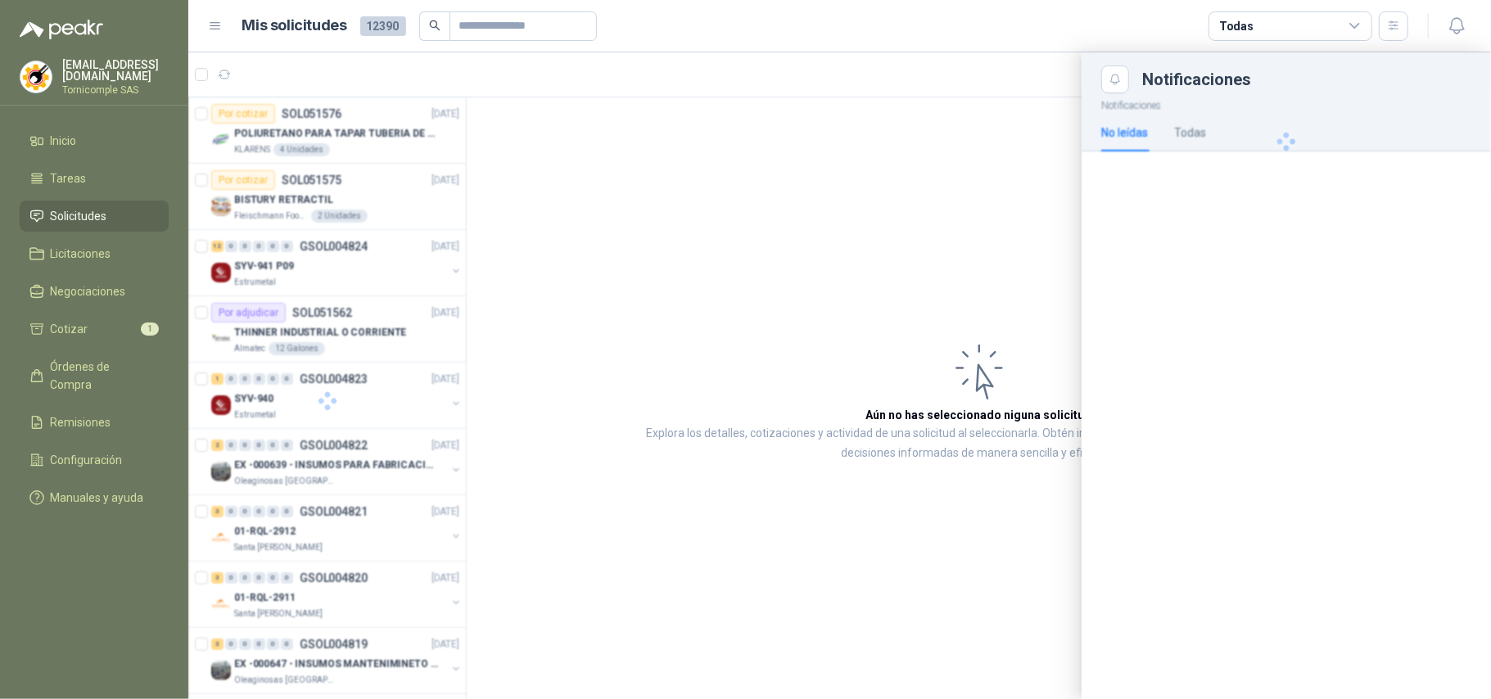
click at [1412, 198] on div "Notificaciones No leídas Todas" at bounding box center [1285, 396] width 409 height 606
click at [360, 131] on div at bounding box center [327, 400] width 278 height 607
click at [323, 303] on div at bounding box center [839, 375] width 1302 height 647
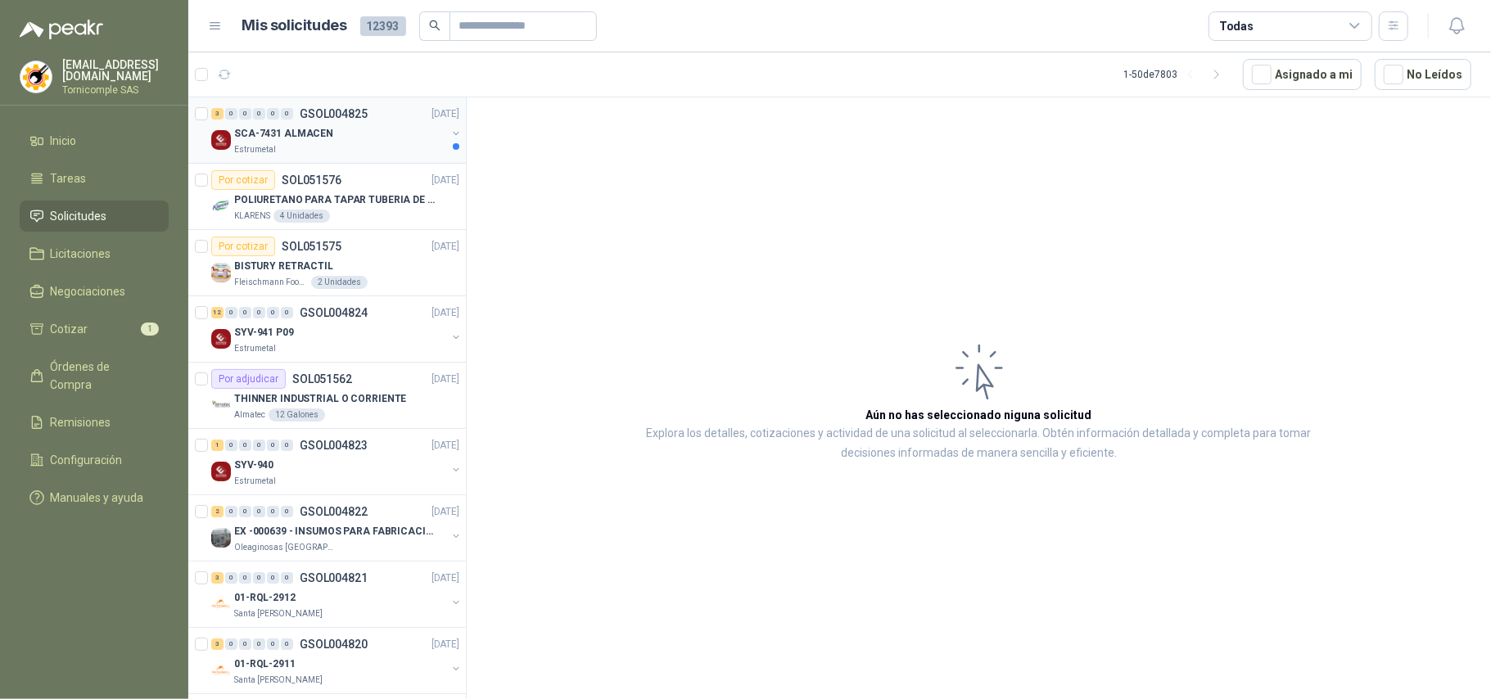
click at [314, 124] on div "SCA-7431 ALMACEN" at bounding box center [340, 134] width 212 height 20
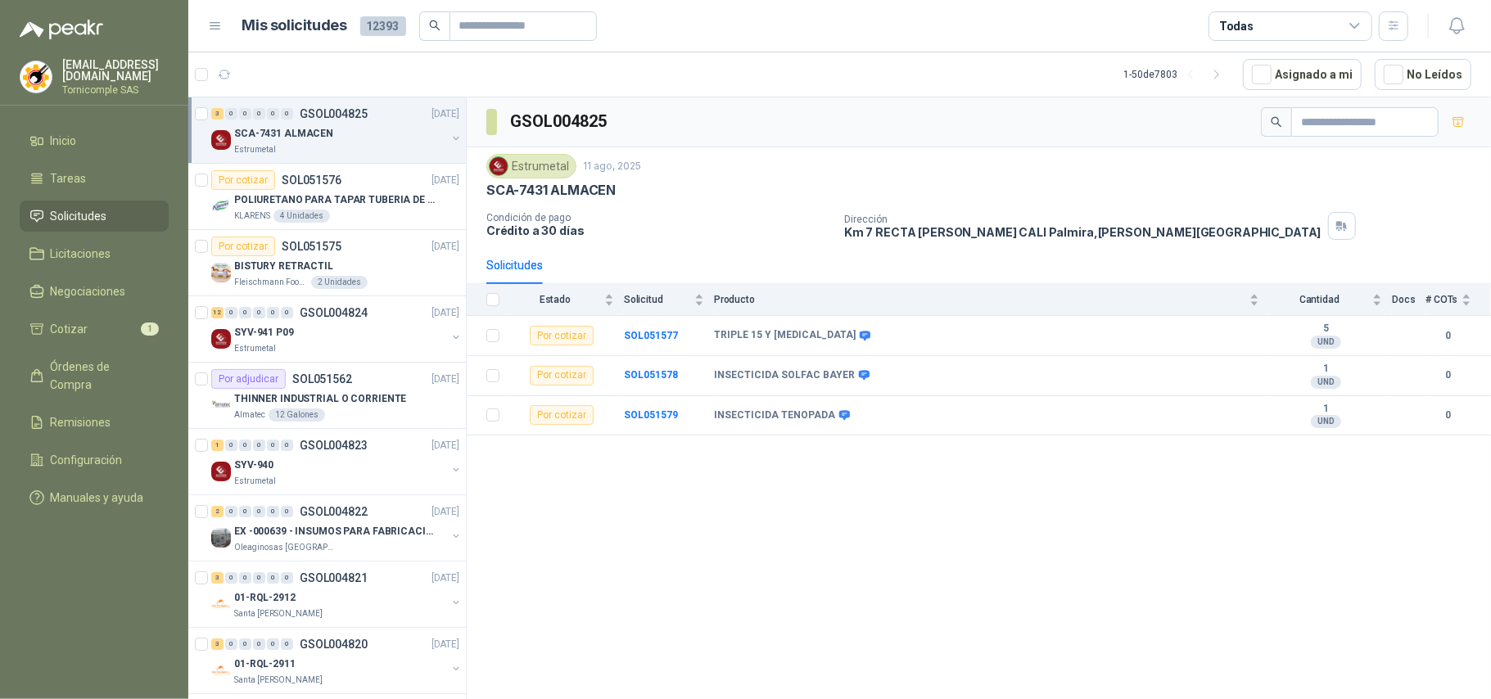
click at [112, 220] on li "Solicitudes" at bounding box center [93, 216] width 129 height 18
drag, startPoint x: 112, startPoint y: 220, endPoint x: 121, endPoint y: 147, distance: 73.4
click at [116, 191] on ul "Inicio Tareas Solicitudes Licitaciones Negociaciones Cotizar 1 Órdenes de Compr…" at bounding box center [94, 322] width 188 height 395
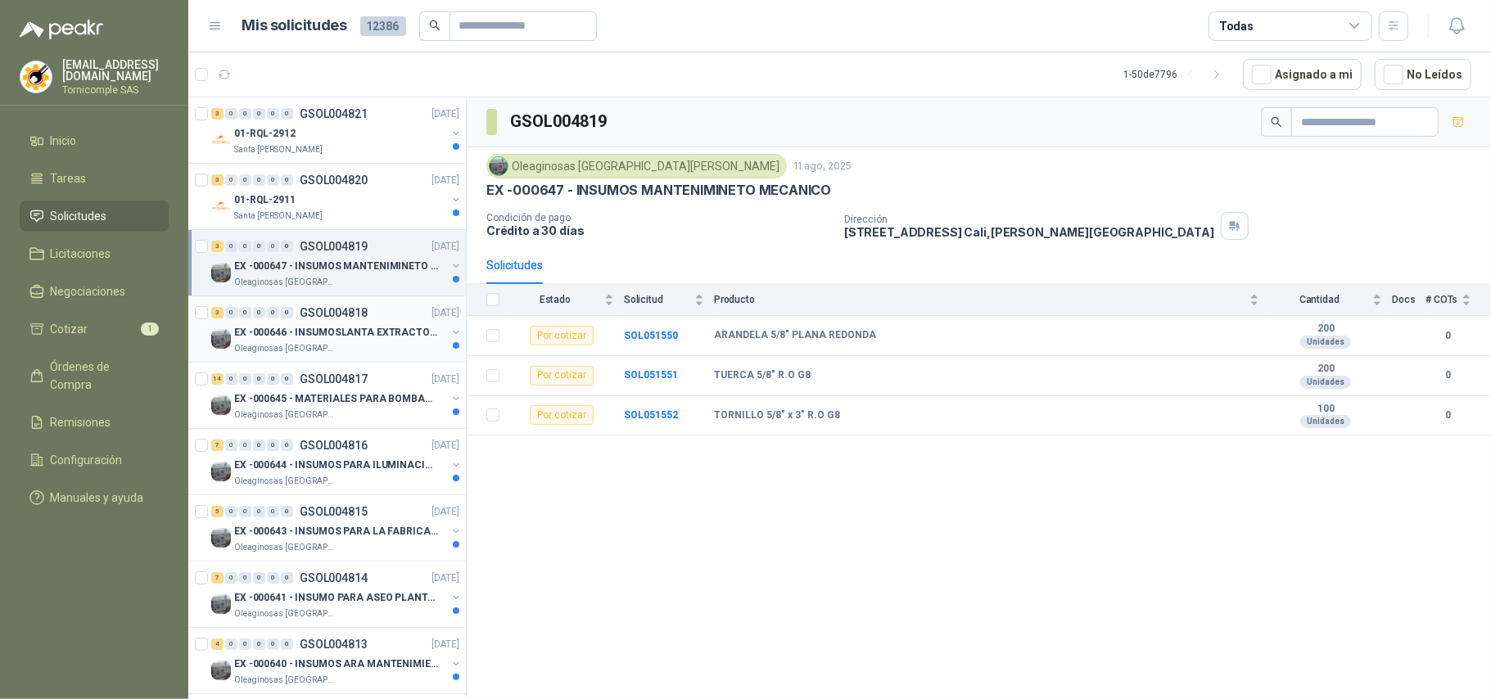
click at [431, 305] on p "[DATE]" at bounding box center [445, 313] width 28 height 16
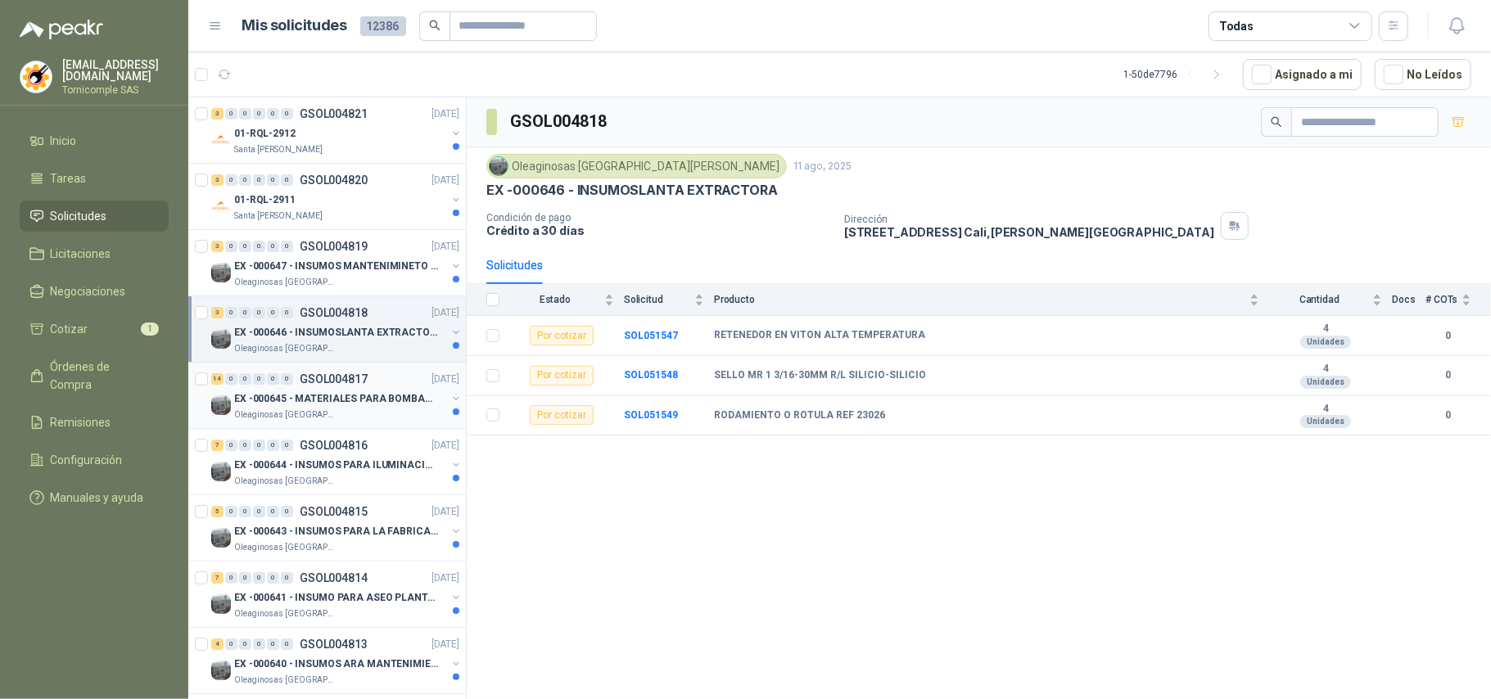
click at [383, 413] on div "Oleaginosas [GEOGRAPHIC_DATA][PERSON_NAME]" at bounding box center [340, 414] width 212 height 13
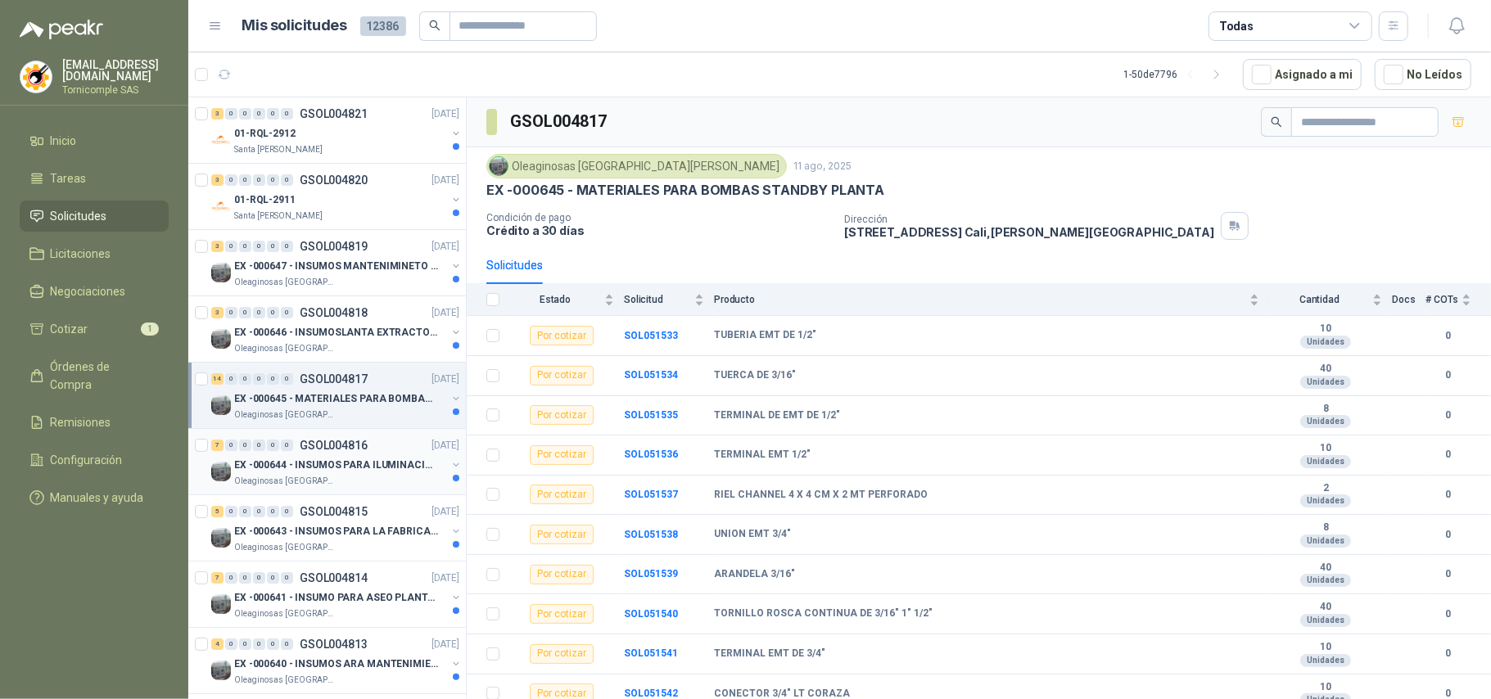
click at [378, 447] on div "7 0 0 0 0 0 GSOL004816 11/08/25" at bounding box center [336, 445] width 251 height 20
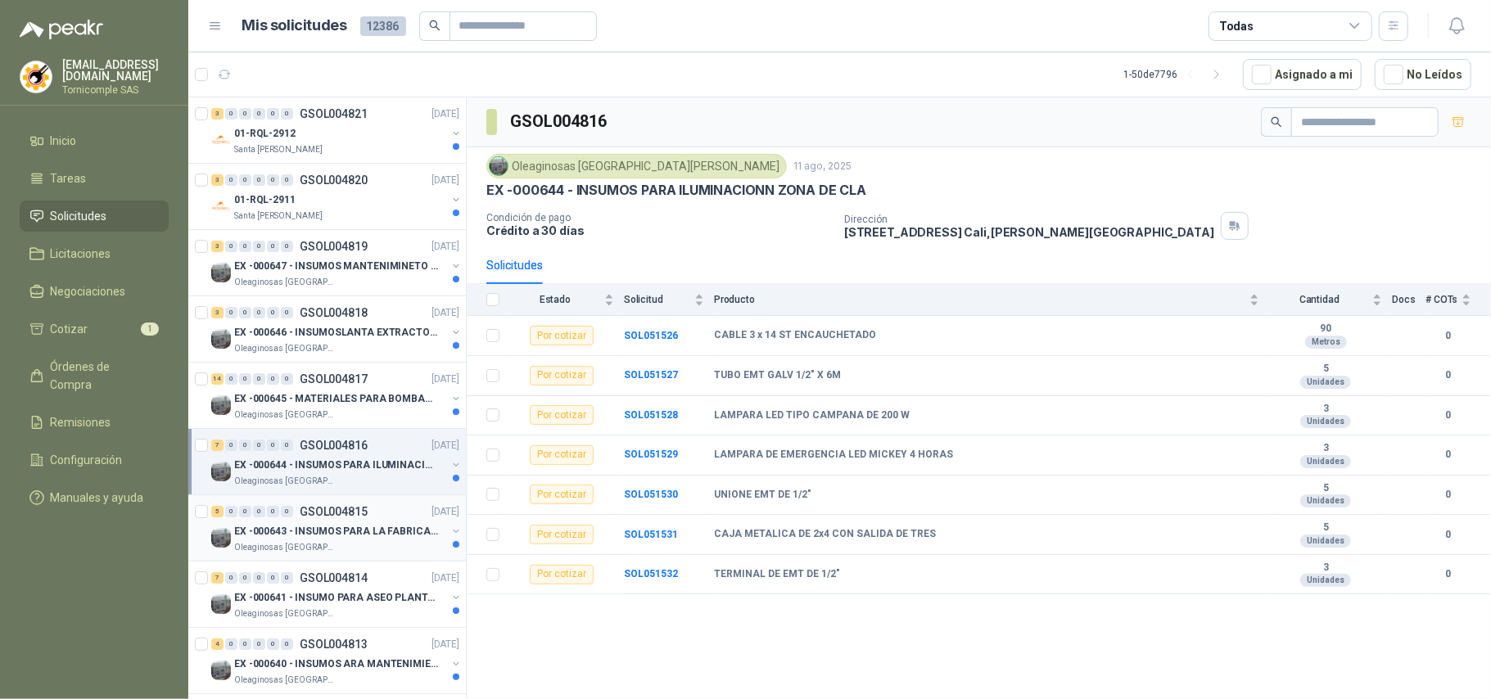
scroll to position [109, 0]
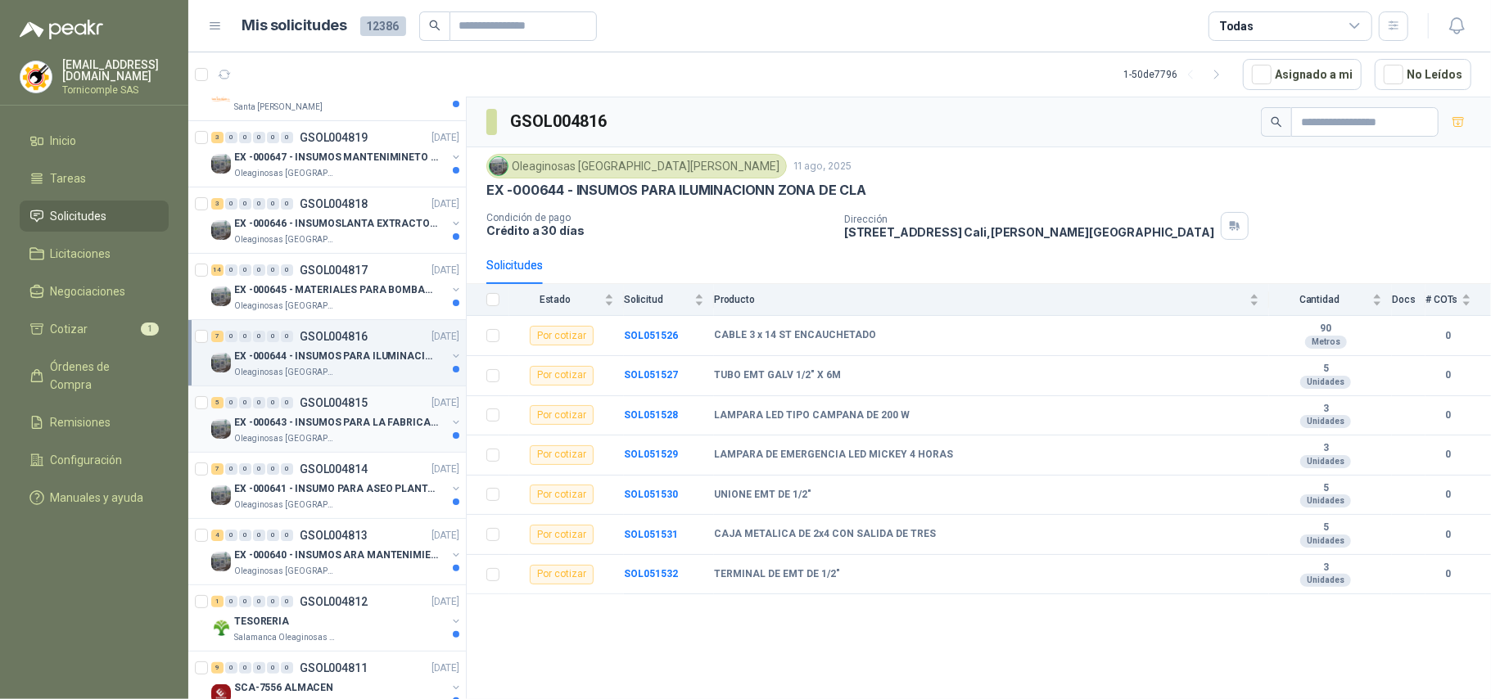
click at [390, 444] on div "Oleaginosas [GEOGRAPHIC_DATA][PERSON_NAME]" at bounding box center [340, 438] width 212 height 13
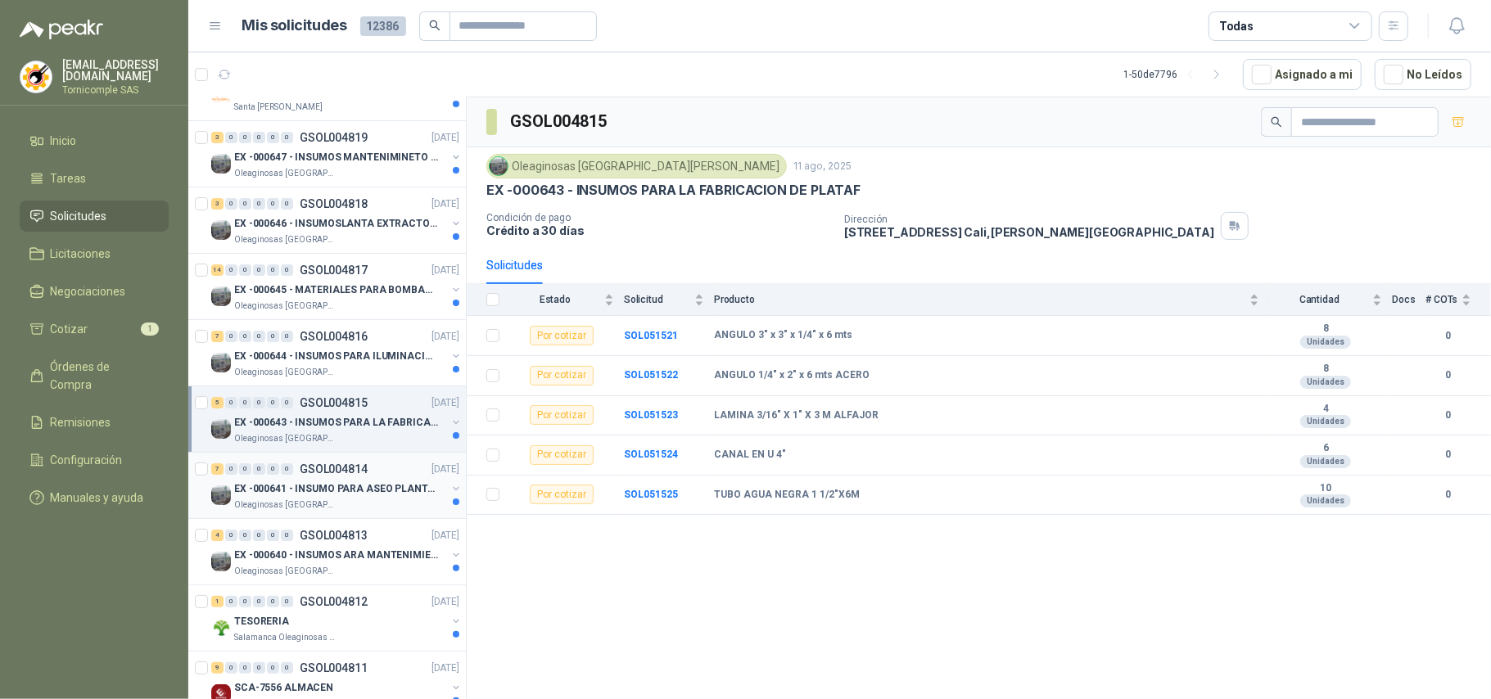
click at [426, 502] on div "Oleaginosas [GEOGRAPHIC_DATA][PERSON_NAME]" at bounding box center [340, 505] width 212 height 13
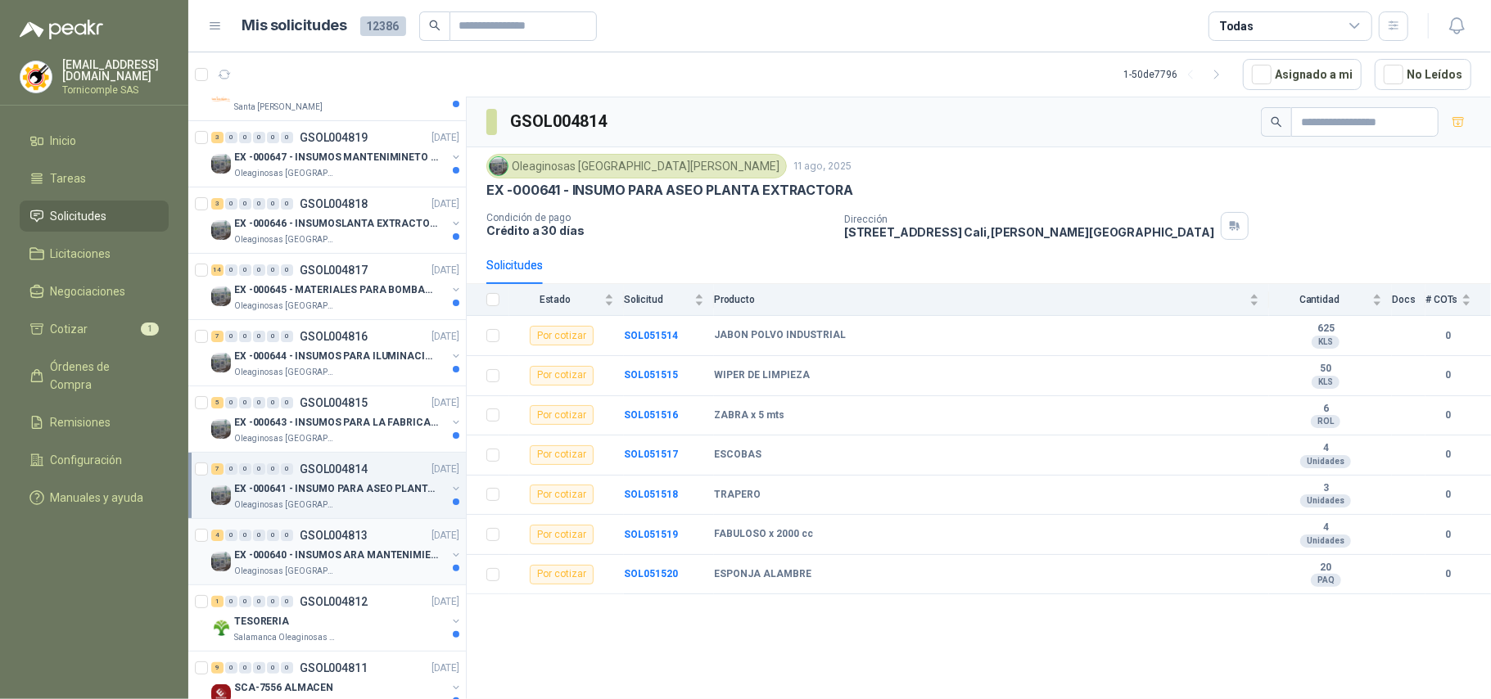
click at [422, 548] on div "EX -000640 - INSUMOS ARA MANTENIMIENTO MECANICO" at bounding box center [340, 555] width 212 height 20
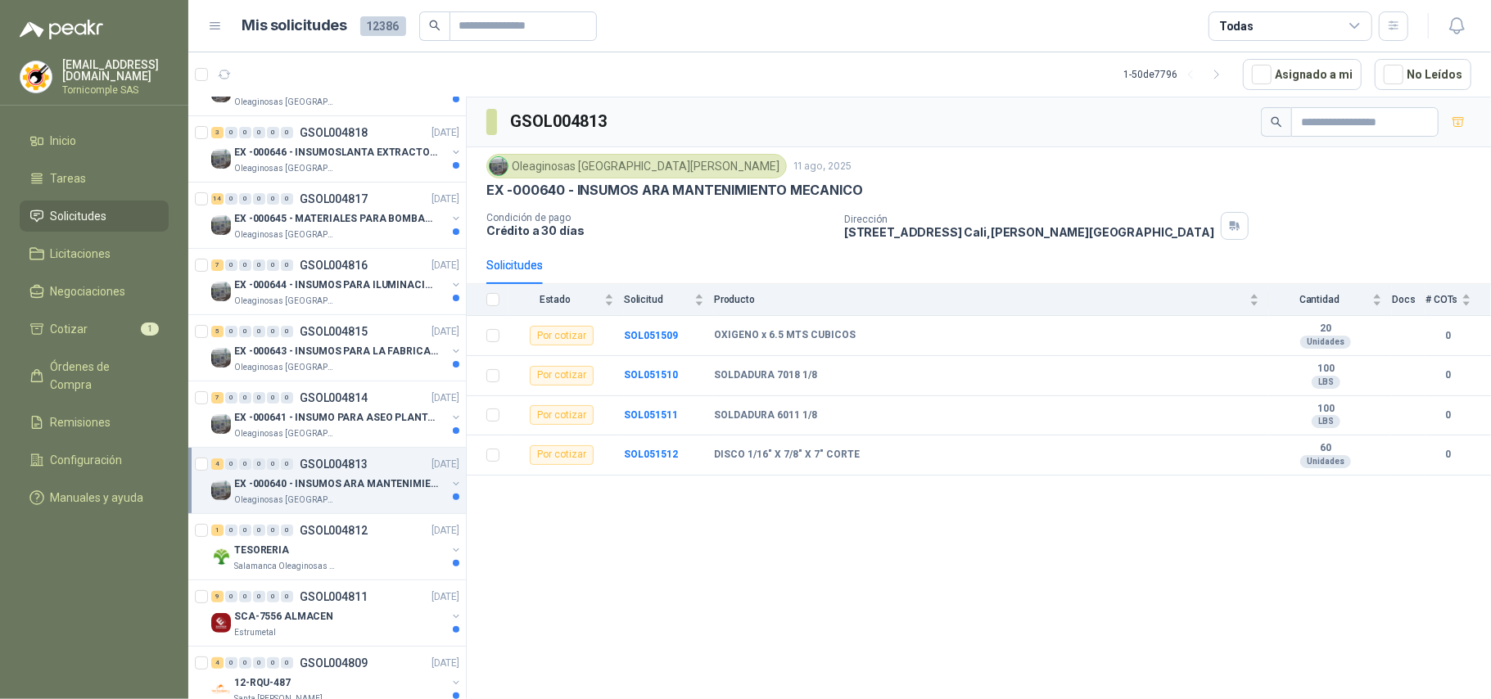
scroll to position [218, 0]
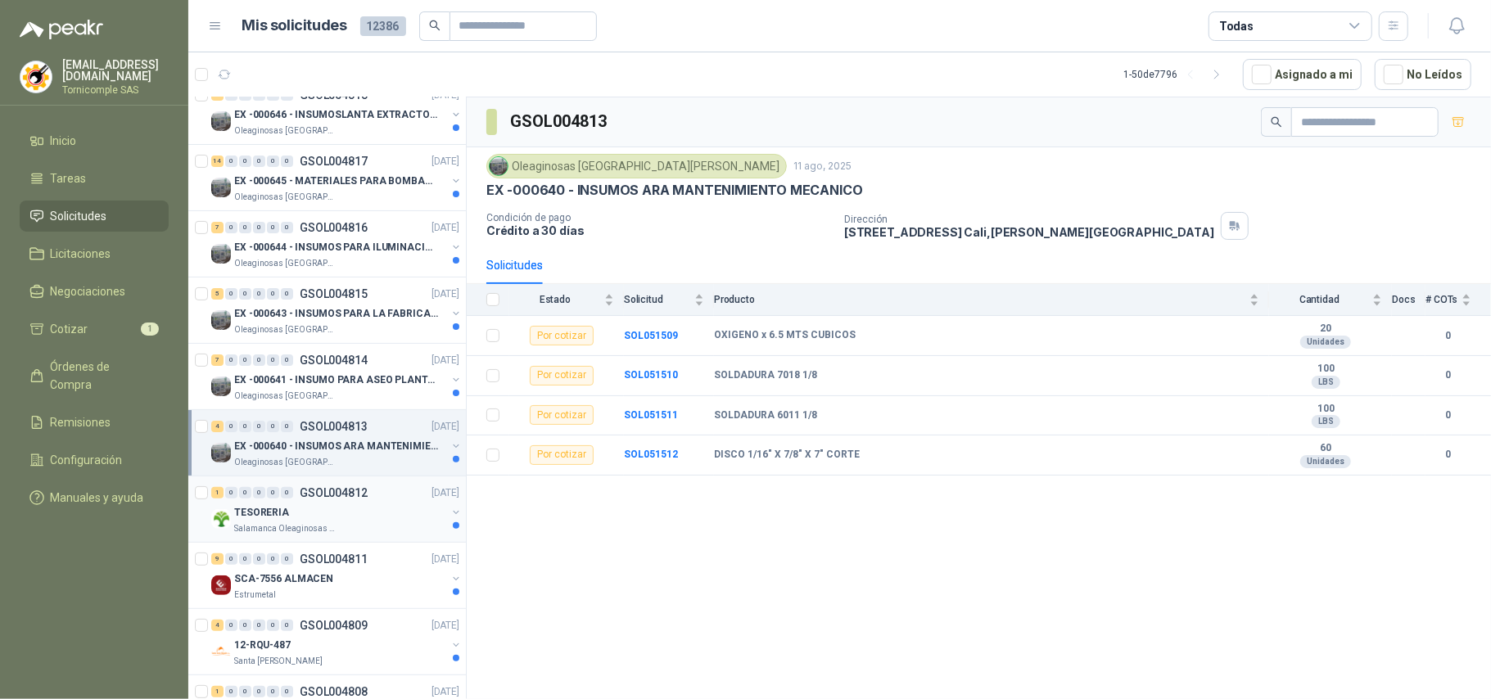
click at [413, 529] on div "Salamanca Oleaginosas SAS" at bounding box center [340, 528] width 212 height 13
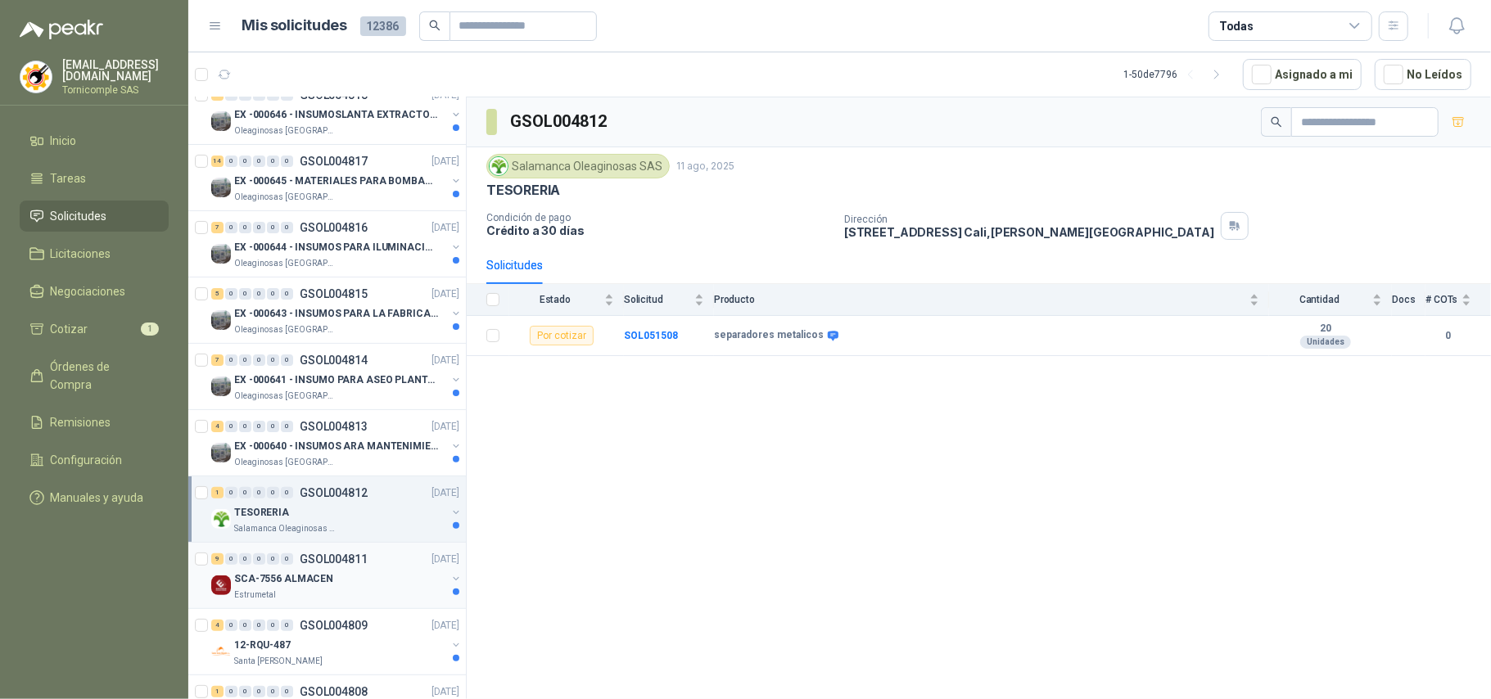
click at [399, 578] on div "SCA-7556 ALMACEN" at bounding box center [340, 579] width 212 height 20
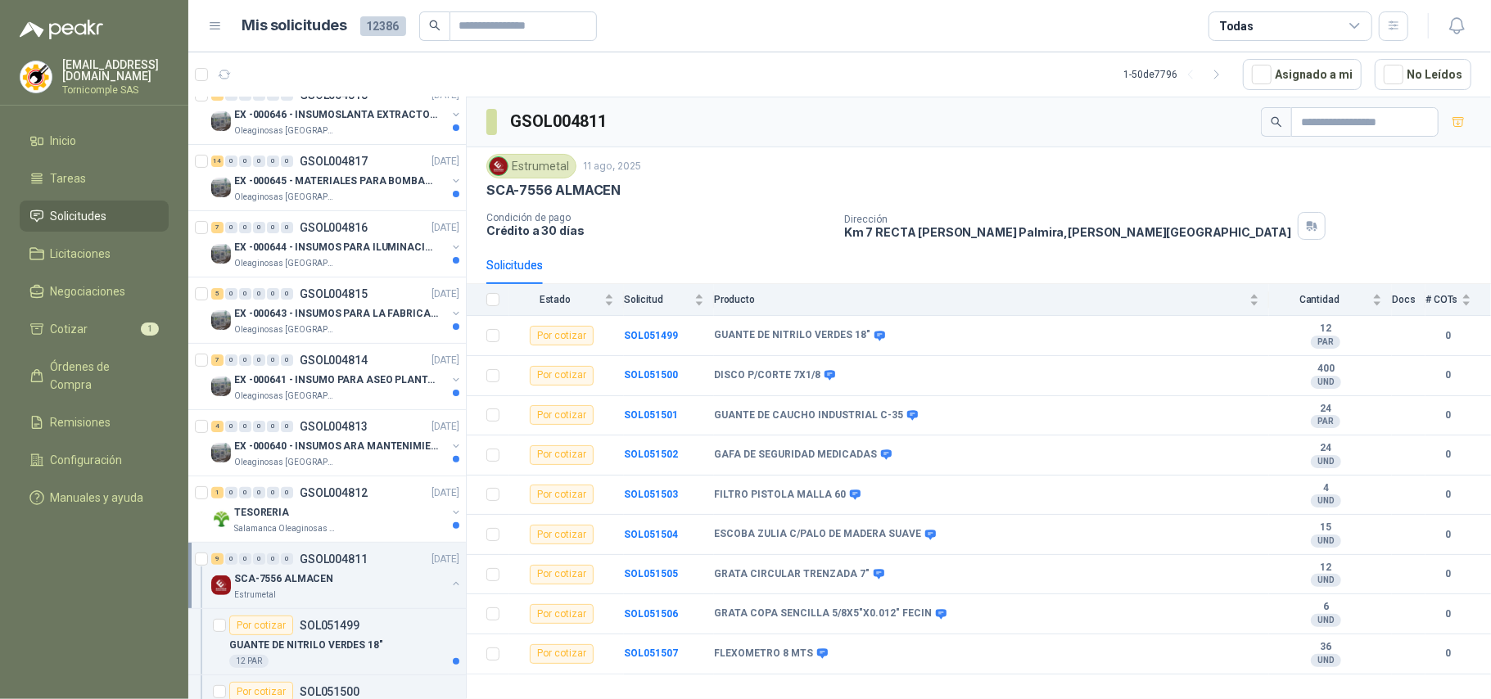
click at [399, 575] on div "SCA-7556 ALMACEN" at bounding box center [340, 579] width 212 height 20
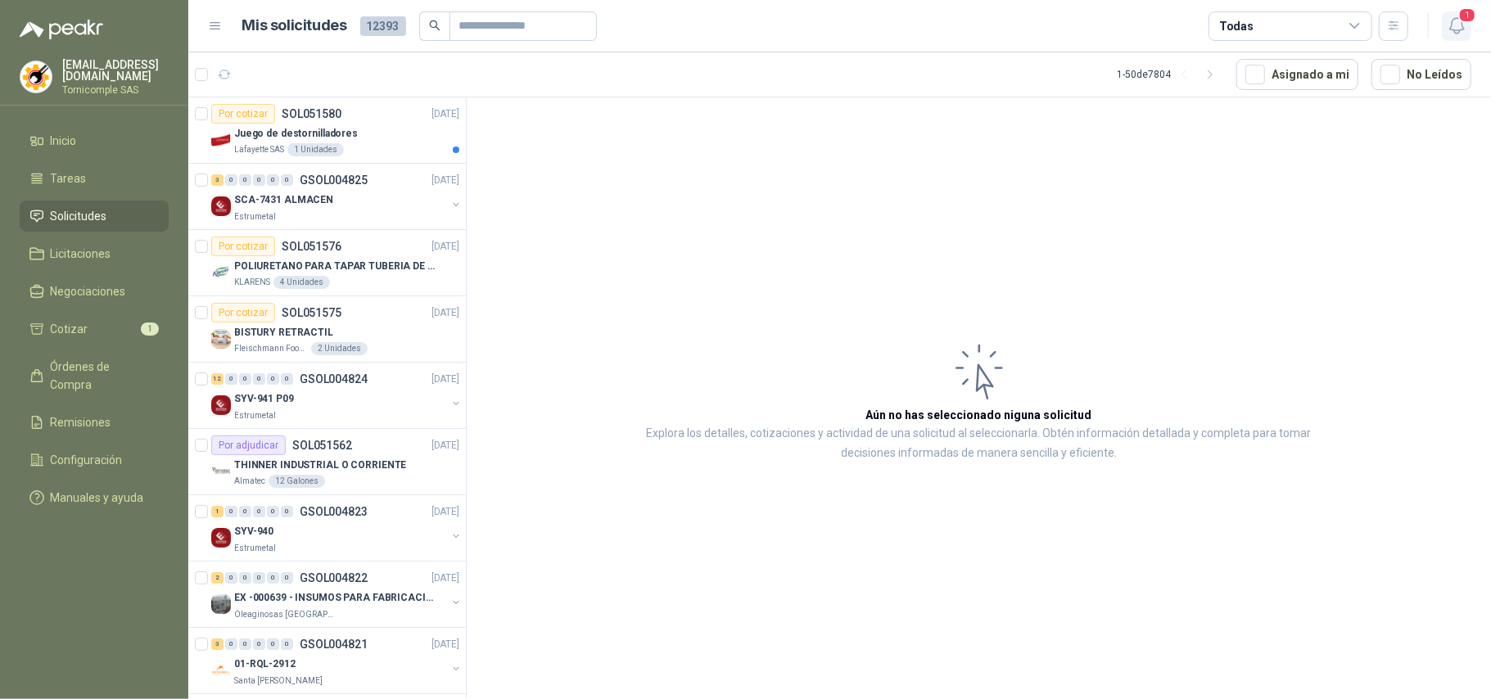
click at [1468, 34] on button "1" at bounding box center [1456, 25] width 29 height 29
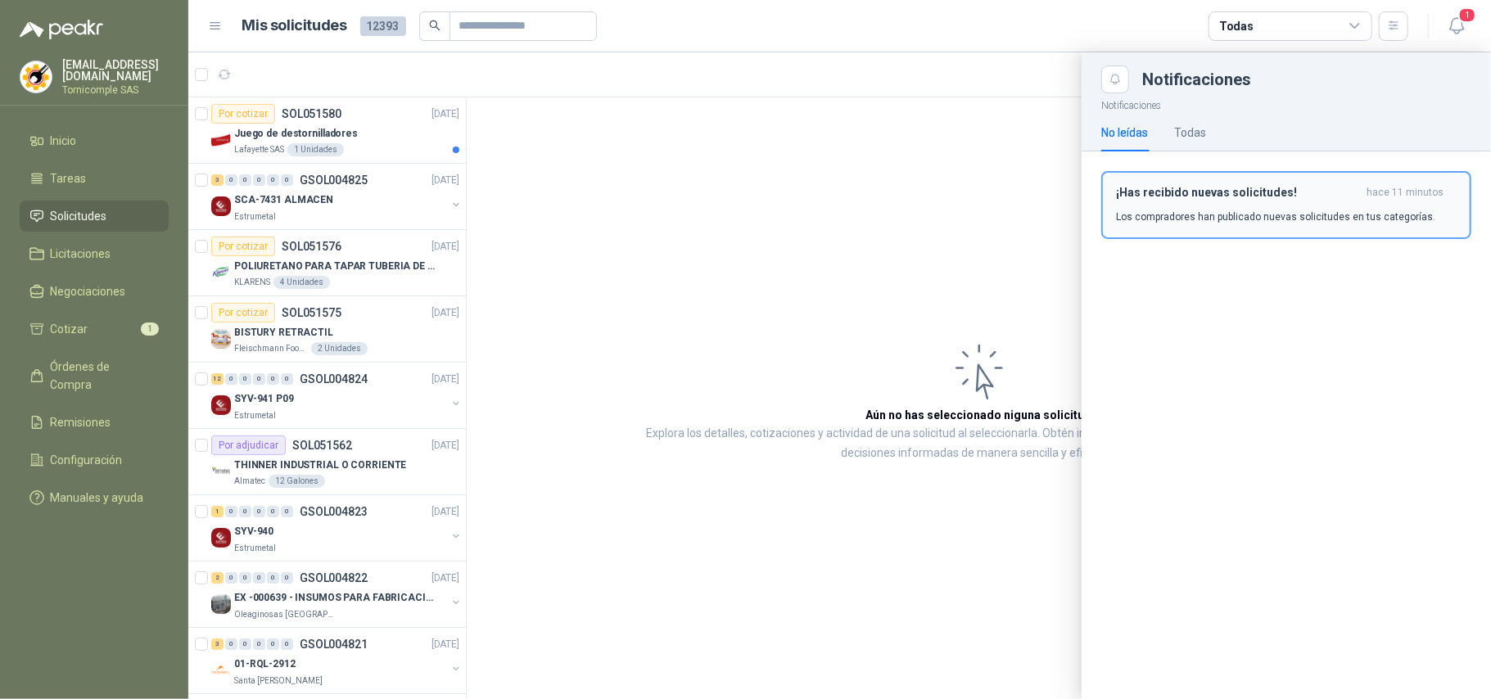
click at [1350, 194] on h3 "¡Has recibido nuevas solicitudes!" at bounding box center [1238, 193] width 244 height 14
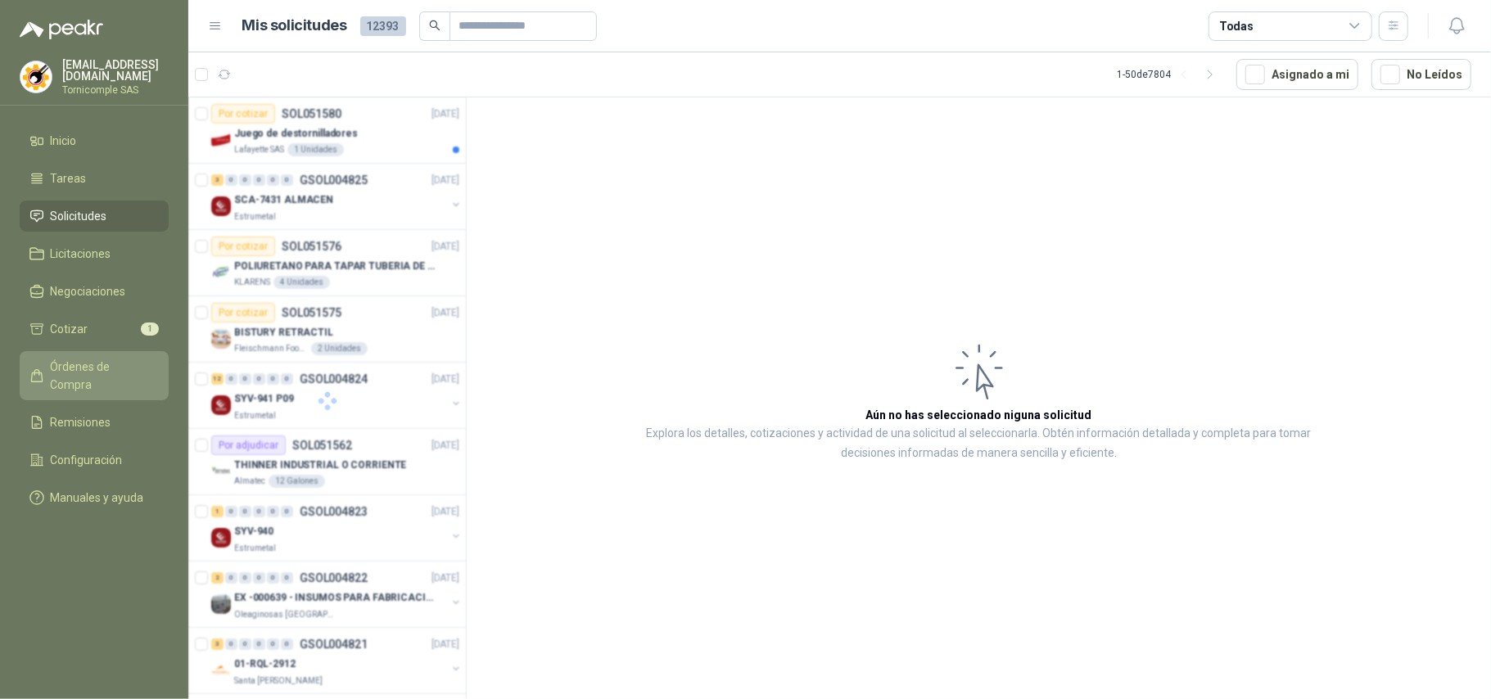
click at [111, 363] on span "Órdenes de Compra" at bounding box center [102, 376] width 102 height 36
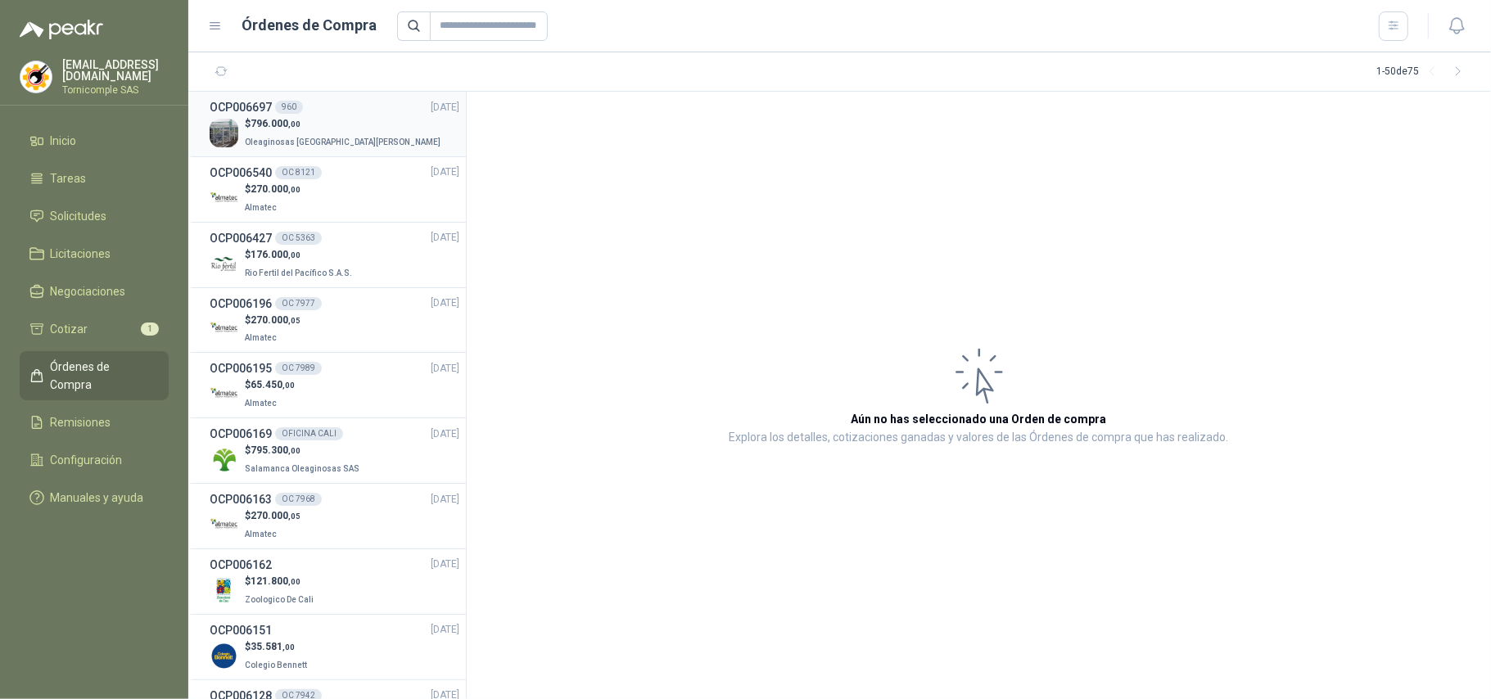
click at [322, 109] on div "OCP006697 960 11/08/25" at bounding box center [335, 107] width 250 height 18
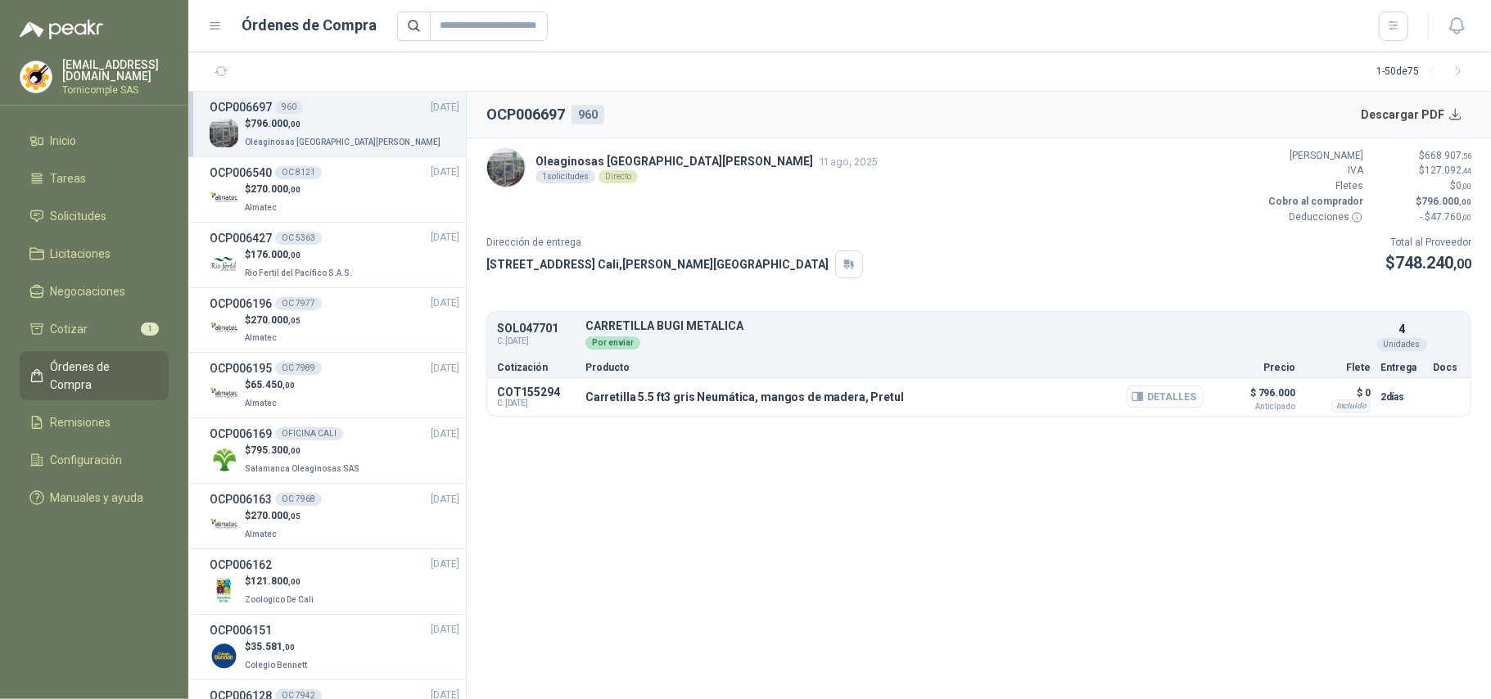
click at [1166, 396] on button "Detalles" at bounding box center [1164, 397] width 77 height 22
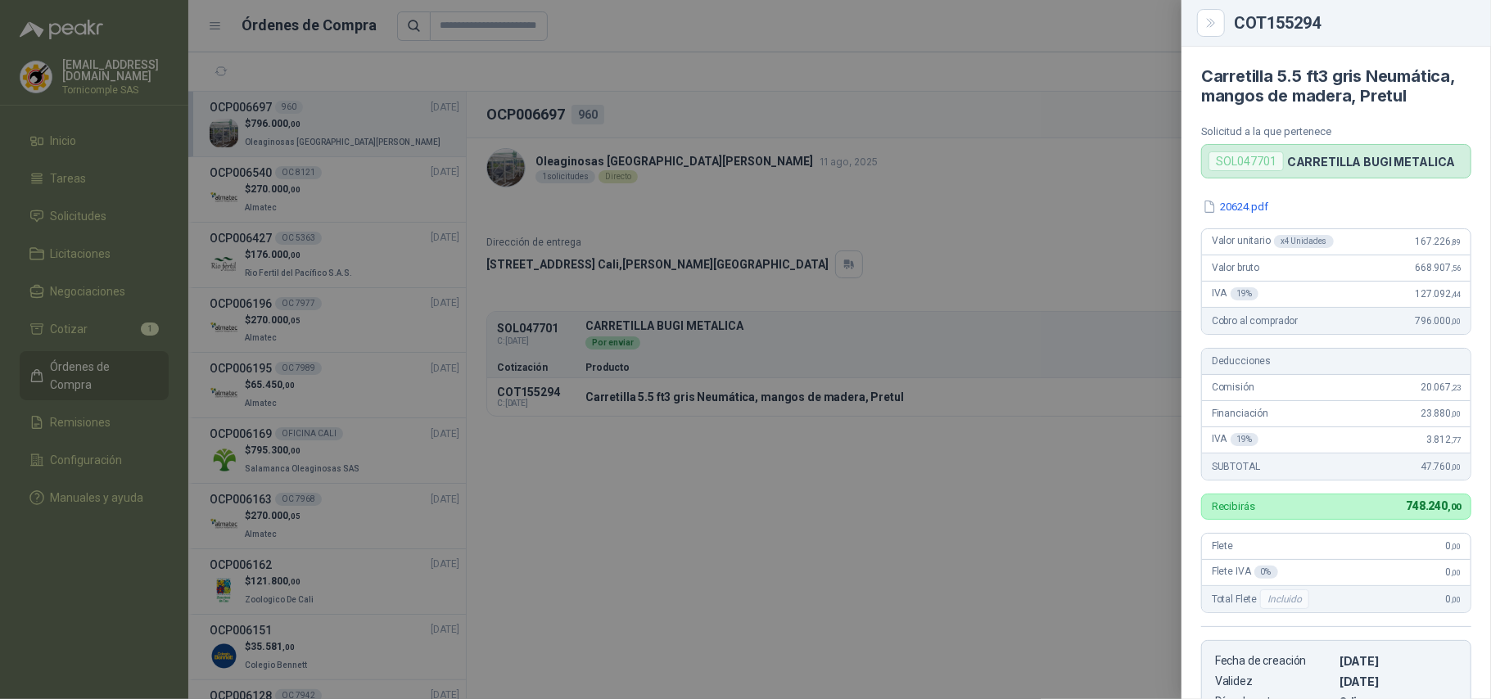
click at [1061, 113] on div at bounding box center [745, 349] width 1491 height 699
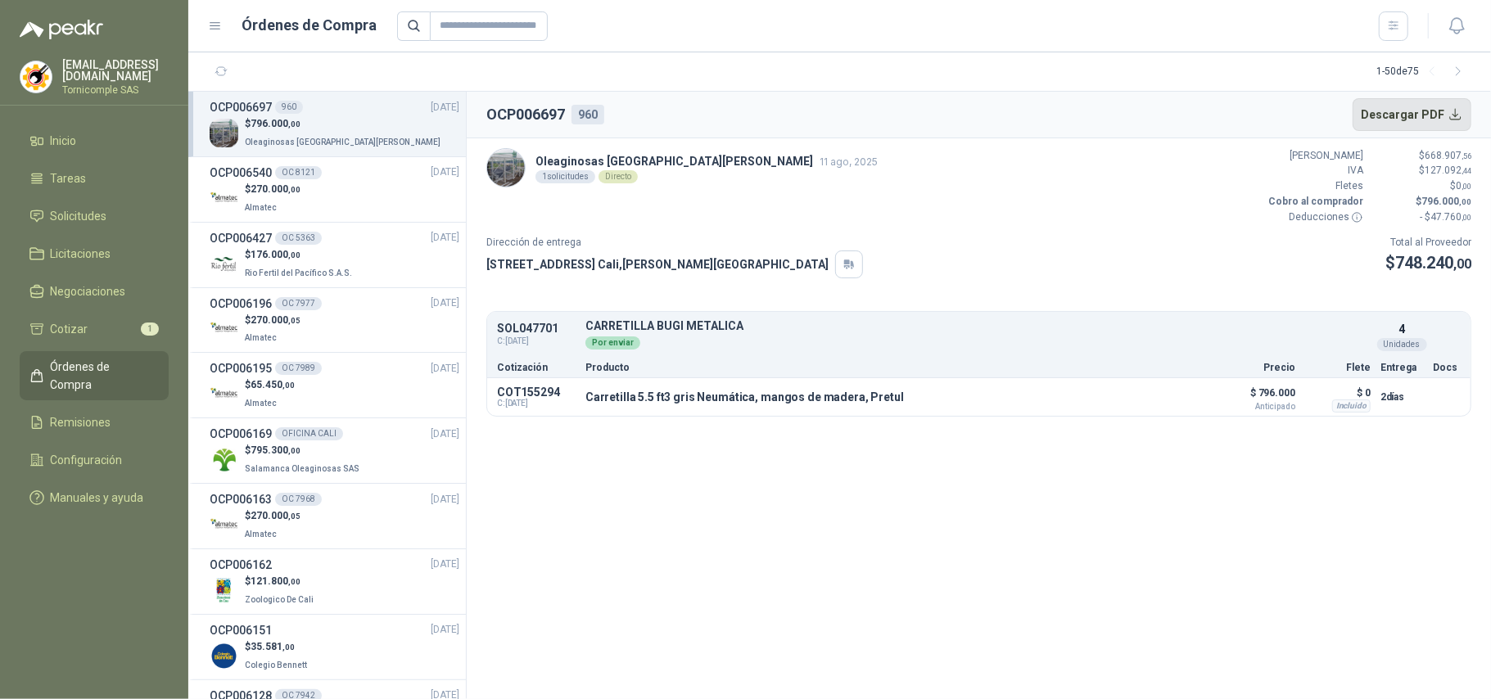
click at [1396, 123] on button "Descargar PDF" at bounding box center [1412, 114] width 120 height 33
click at [100, 334] on li "Cotizar 1" at bounding box center [93, 329] width 129 height 18
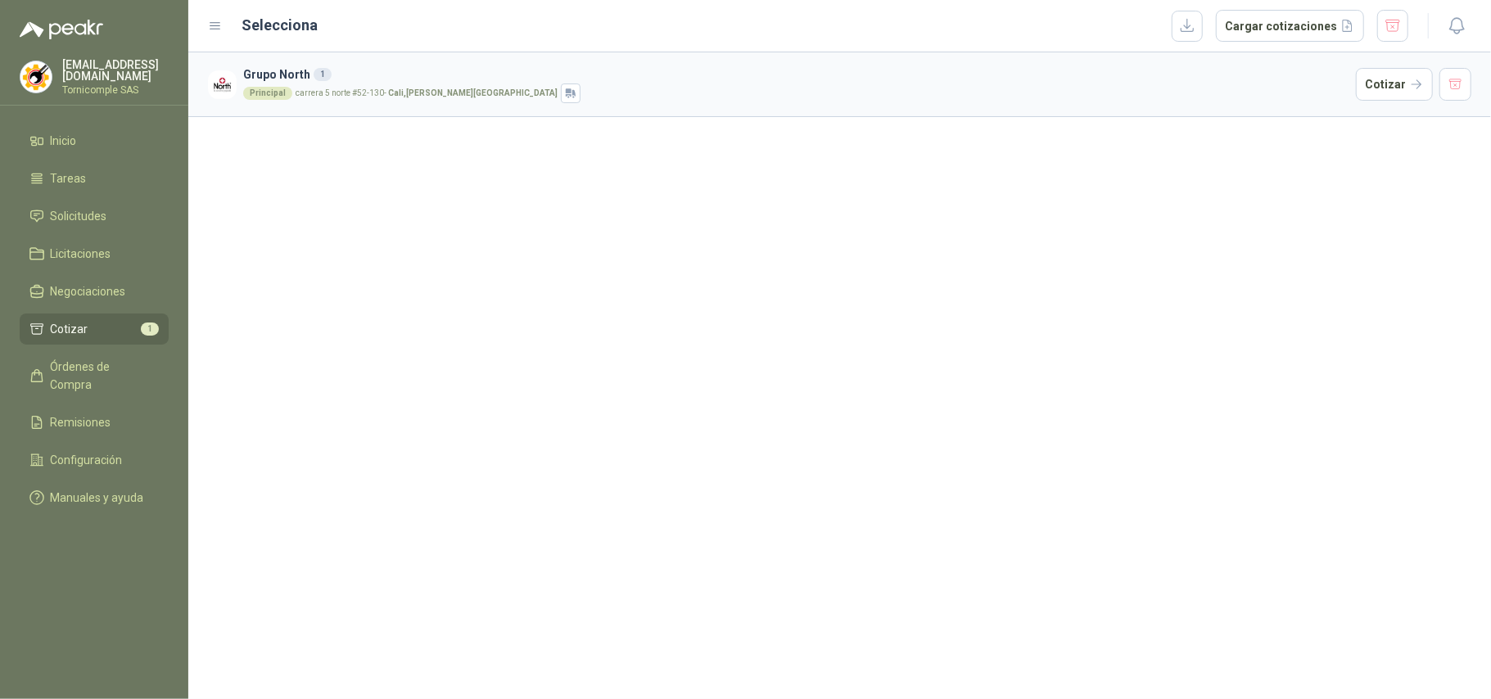
click at [111, 341] on link "Cotizar 1" at bounding box center [94, 329] width 149 height 31
click at [112, 358] on span "Órdenes de Compra" at bounding box center [102, 376] width 102 height 36
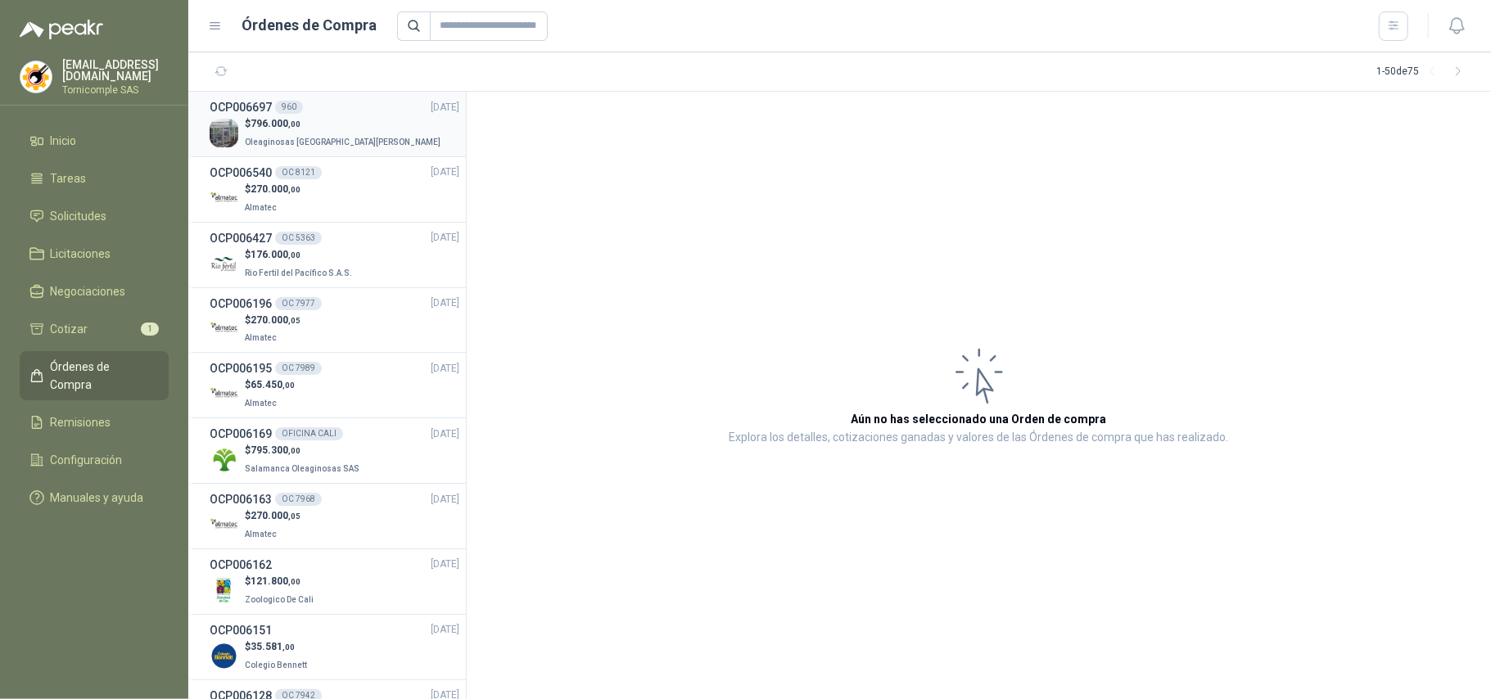
click at [420, 122] on div "$ 796.000 ,00 Oleaginosas San Fernando" at bounding box center [335, 133] width 250 height 34
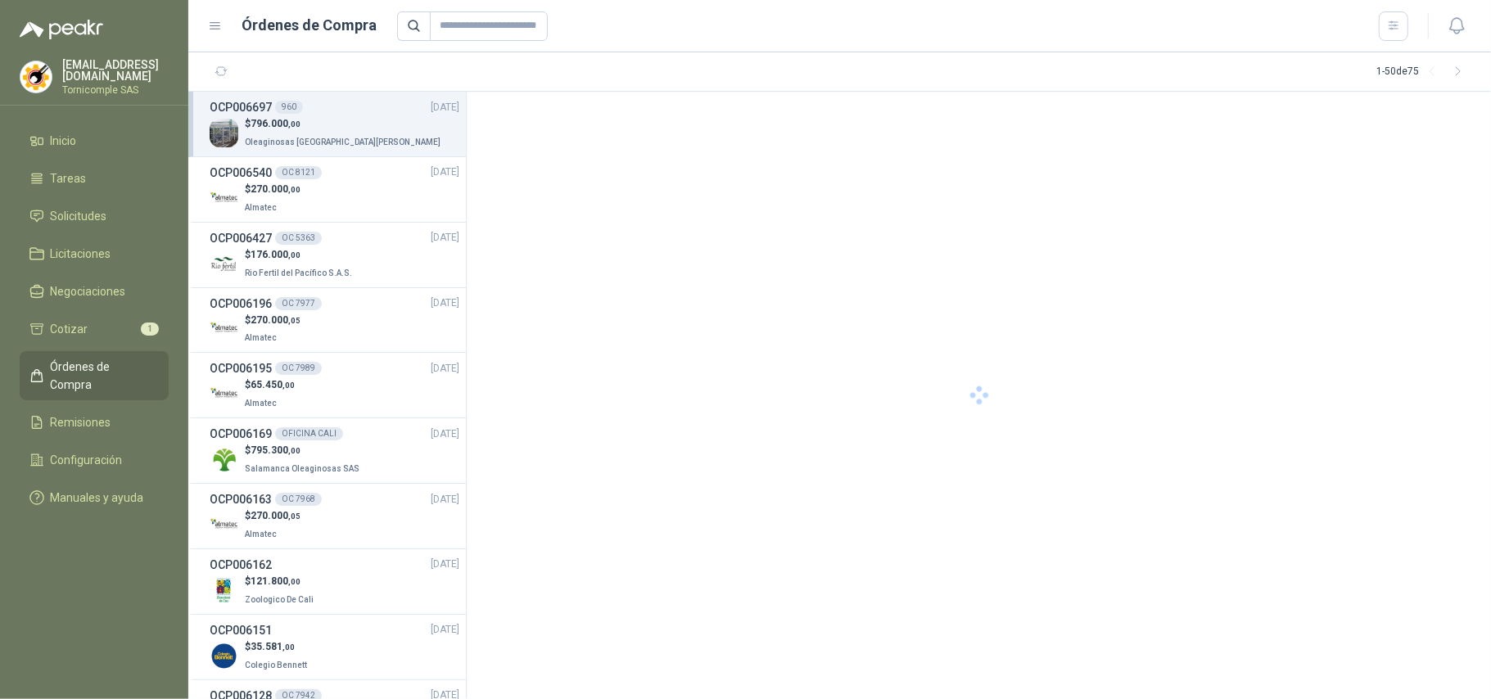
click at [420, 122] on div "$ 796.000 ,00 Oleaginosas San Fernando" at bounding box center [335, 133] width 250 height 34
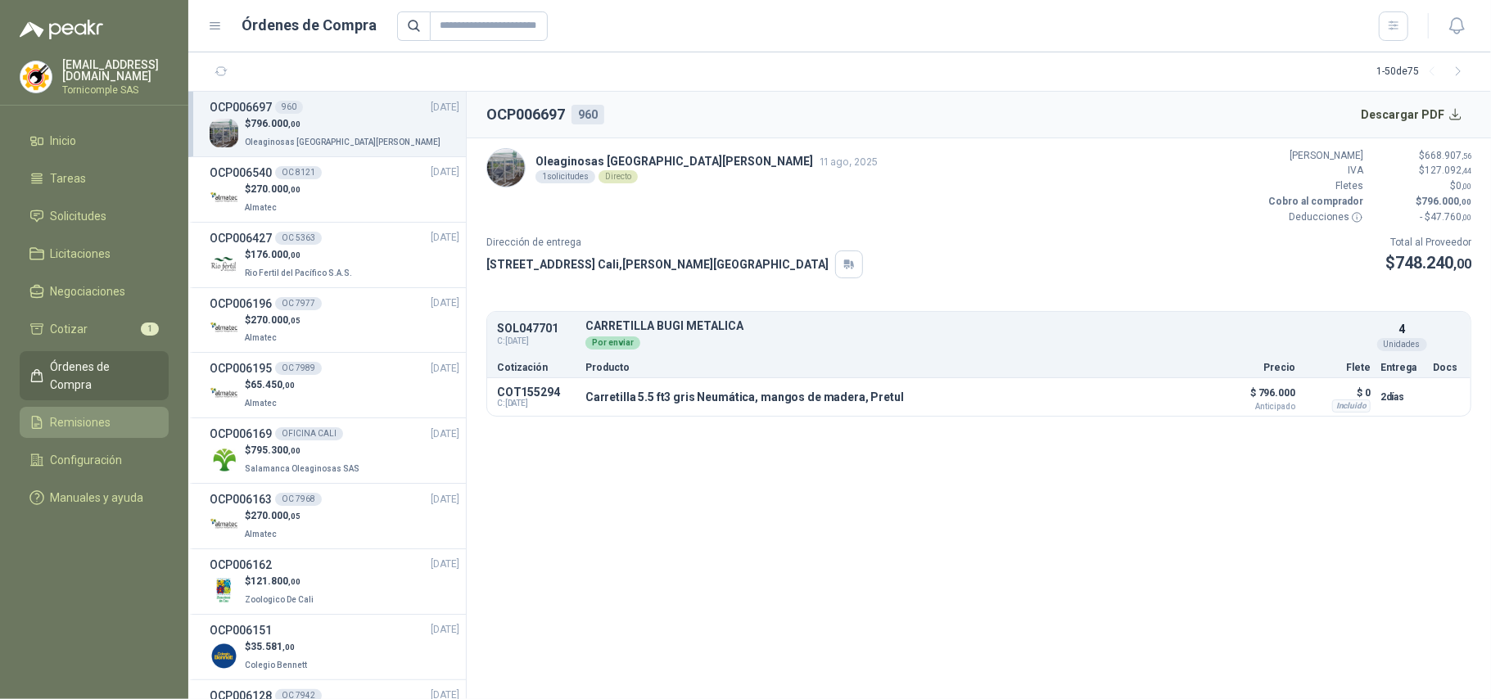
click at [122, 413] on li "Remisiones" at bounding box center [93, 422] width 129 height 18
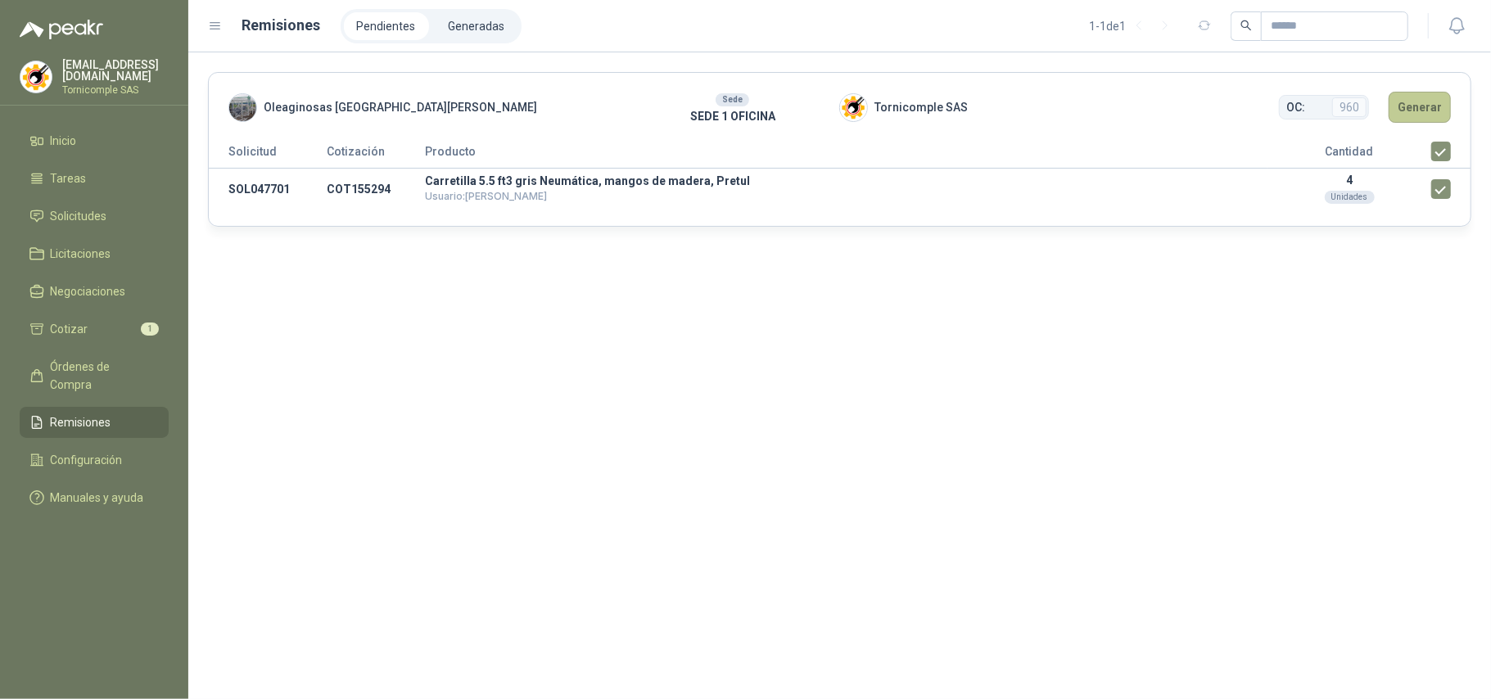
click at [1419, 109] on button "Generar" at bounding box center [1419, 107] width 62 height 31
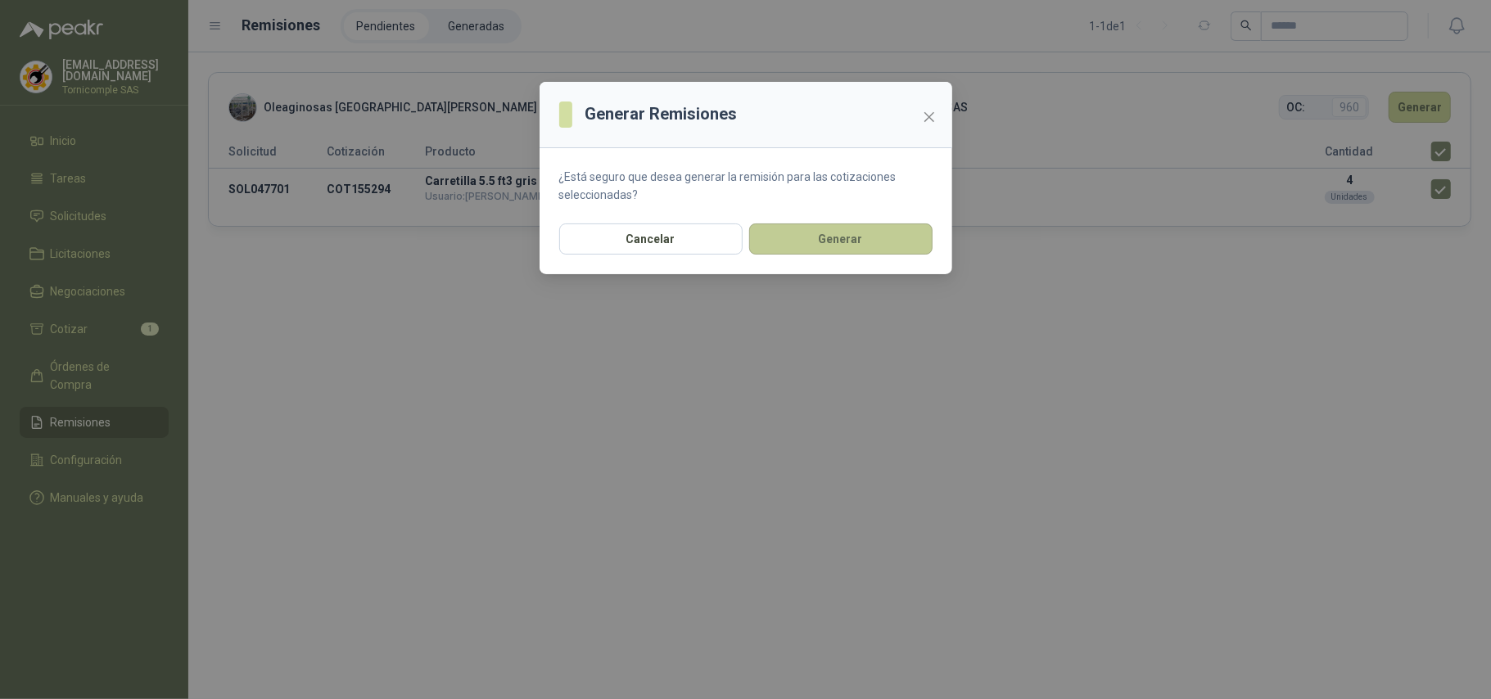
click at [918, 240] on button "Generar" at bounding box center [840, 238] width 183 height 31
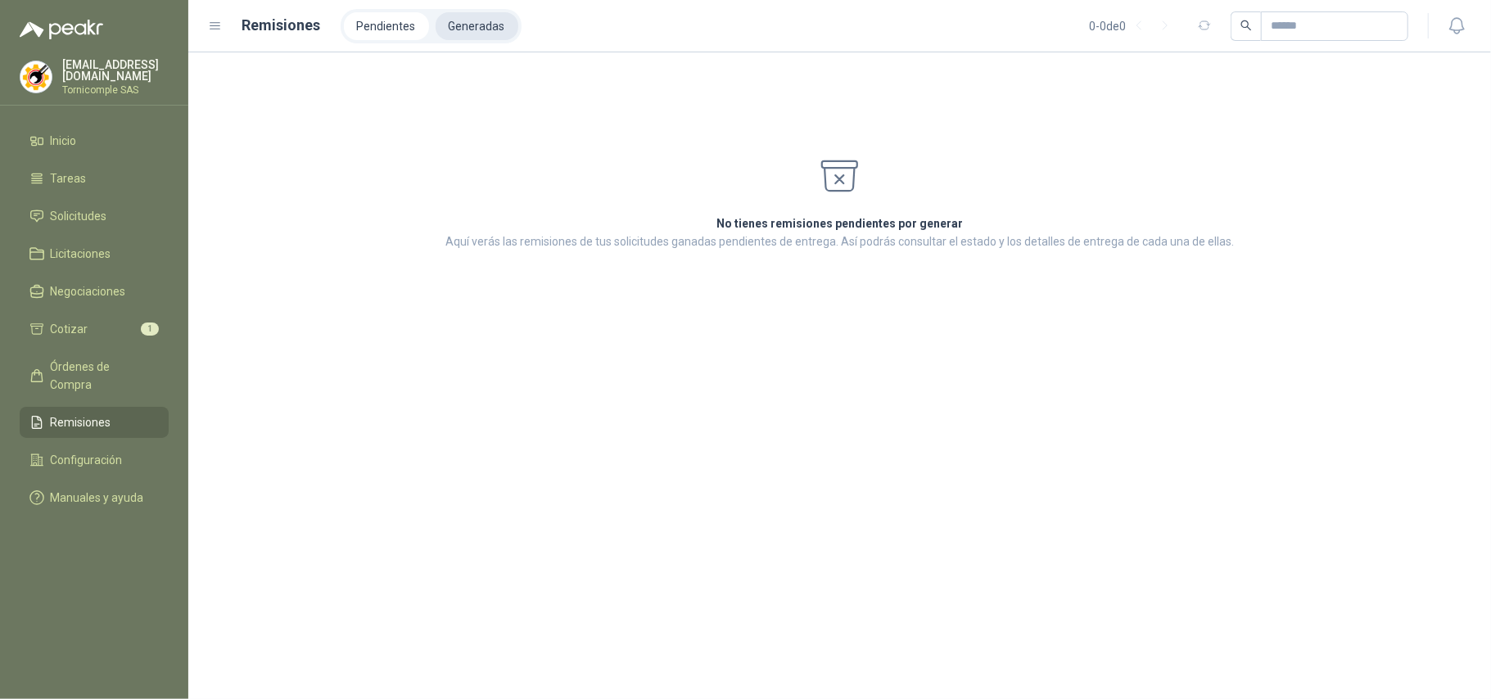
click at [475, 37] on li "Generadas" at bounding box center [476, 26] width 83 height 28
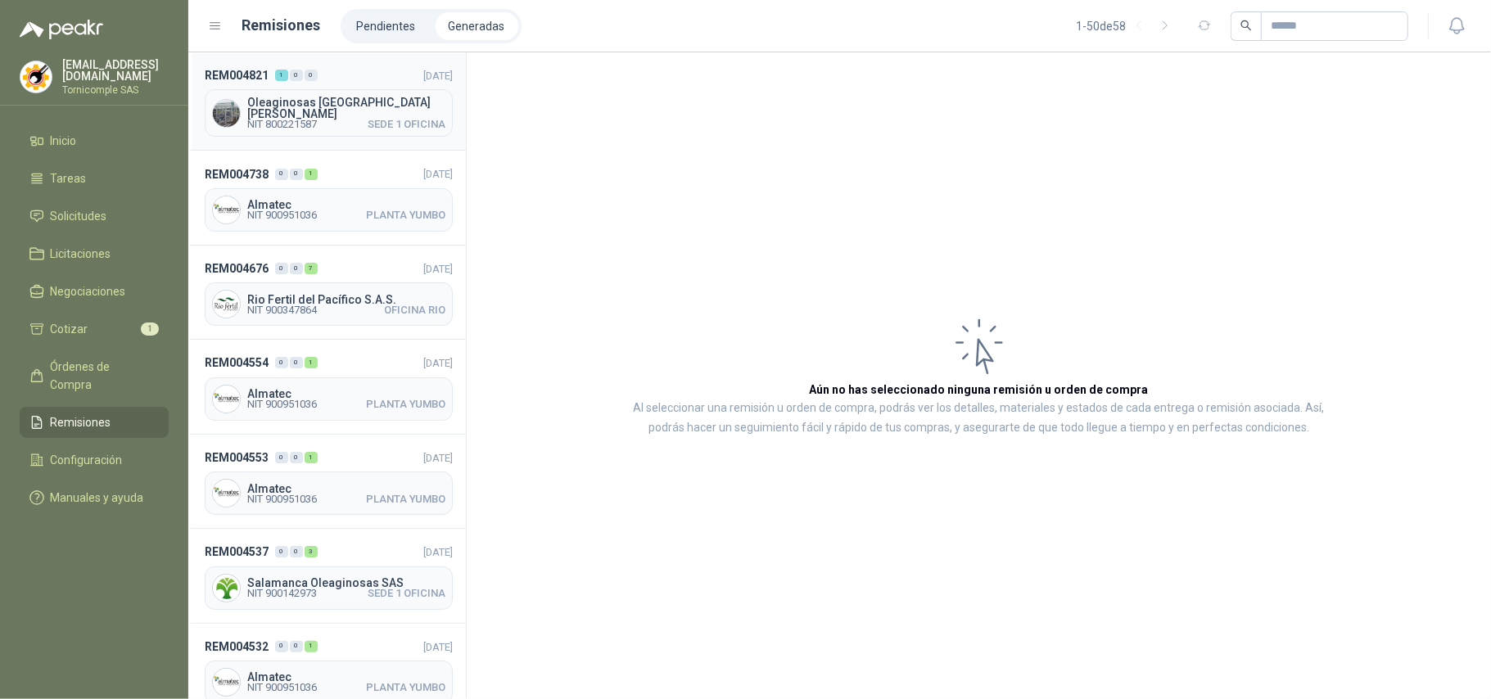
click at [322, 108] on span "Oleaginosas [GEOGRAPHIC_DATA][PERSON_NAME]" at bounding box center [346, 108] width 198 height 23
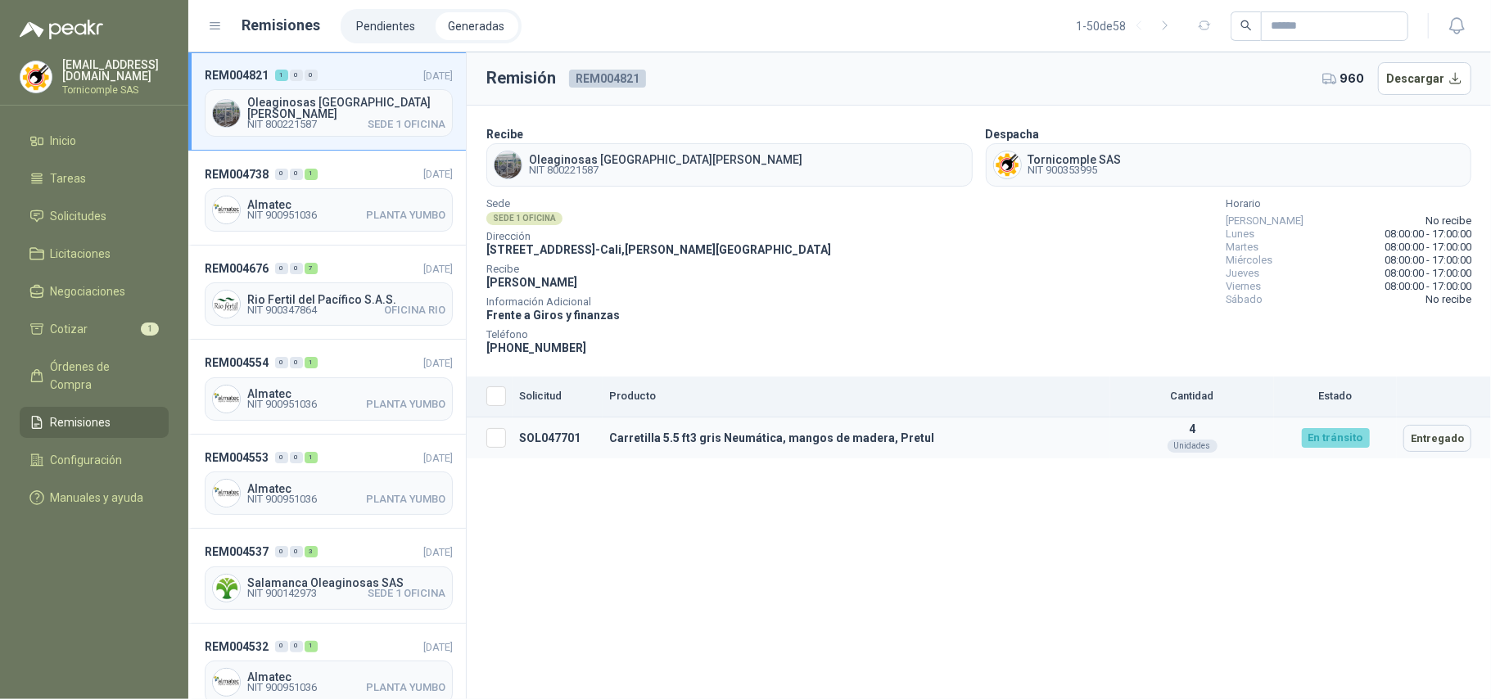
click at [489, 426] on td at bounding box center [490, 438] width 46 height 42
click at [491, 410] on th "Seleccionar/deseleccionar" at bounding box center [490, 397] width 46 height 41
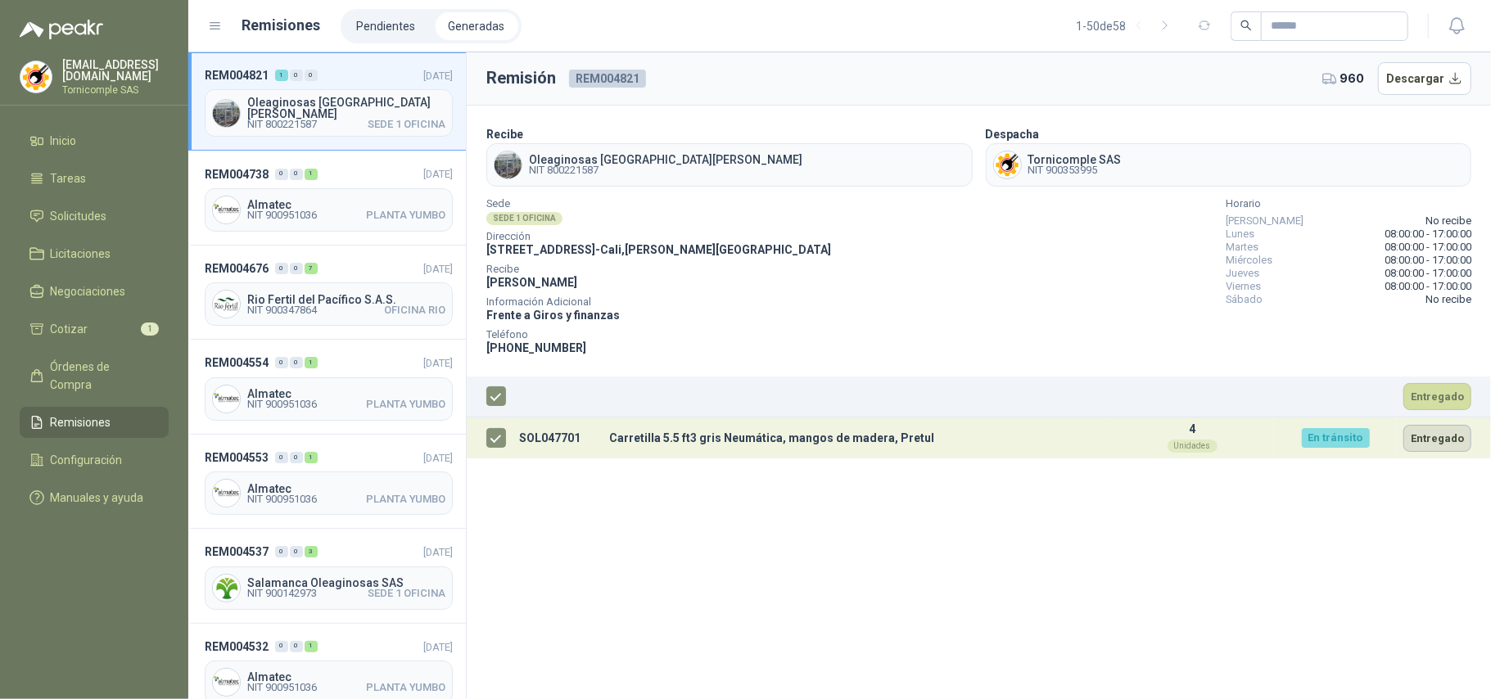
click at [1419, 444] on button "Entregado" at bounding box center [1437, 438] width 68 height 27
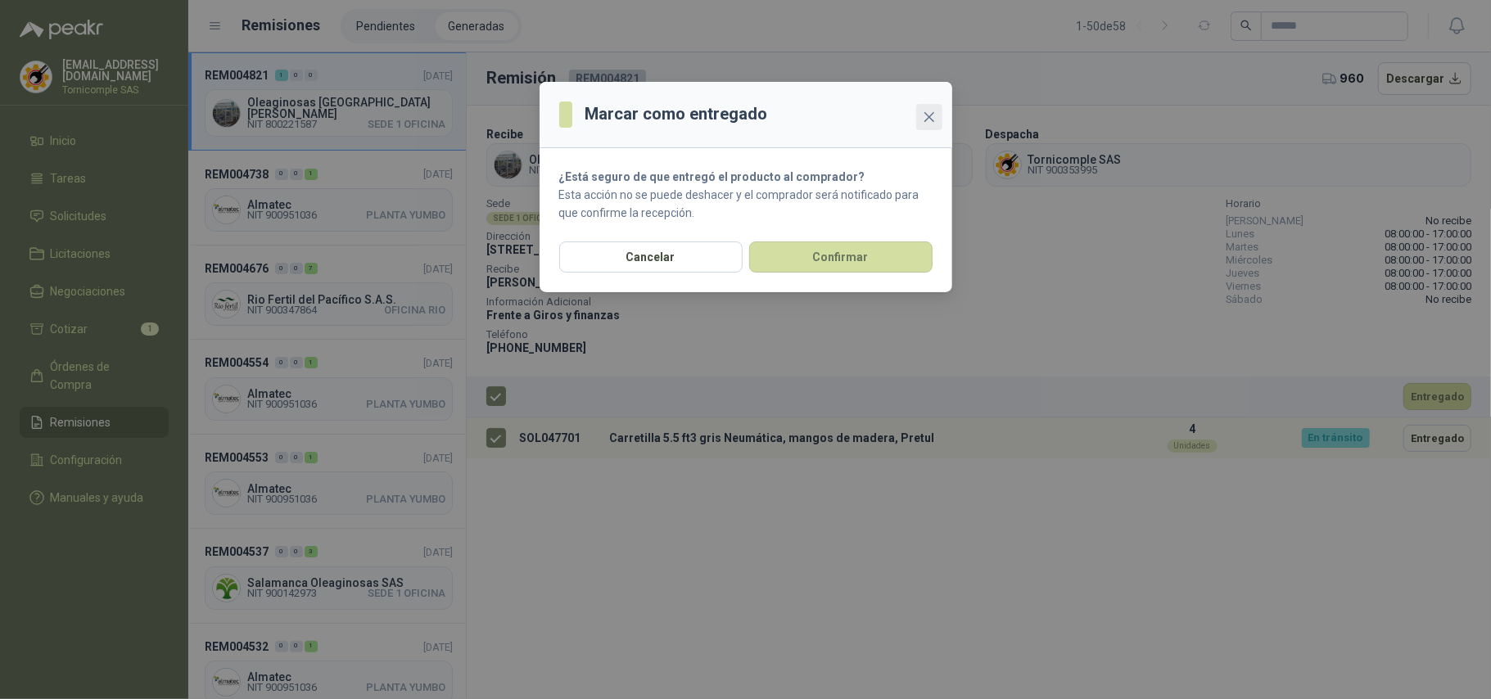
click at [927, 120] on icon "close" at bounding box center [929, 117] width 13 height 13
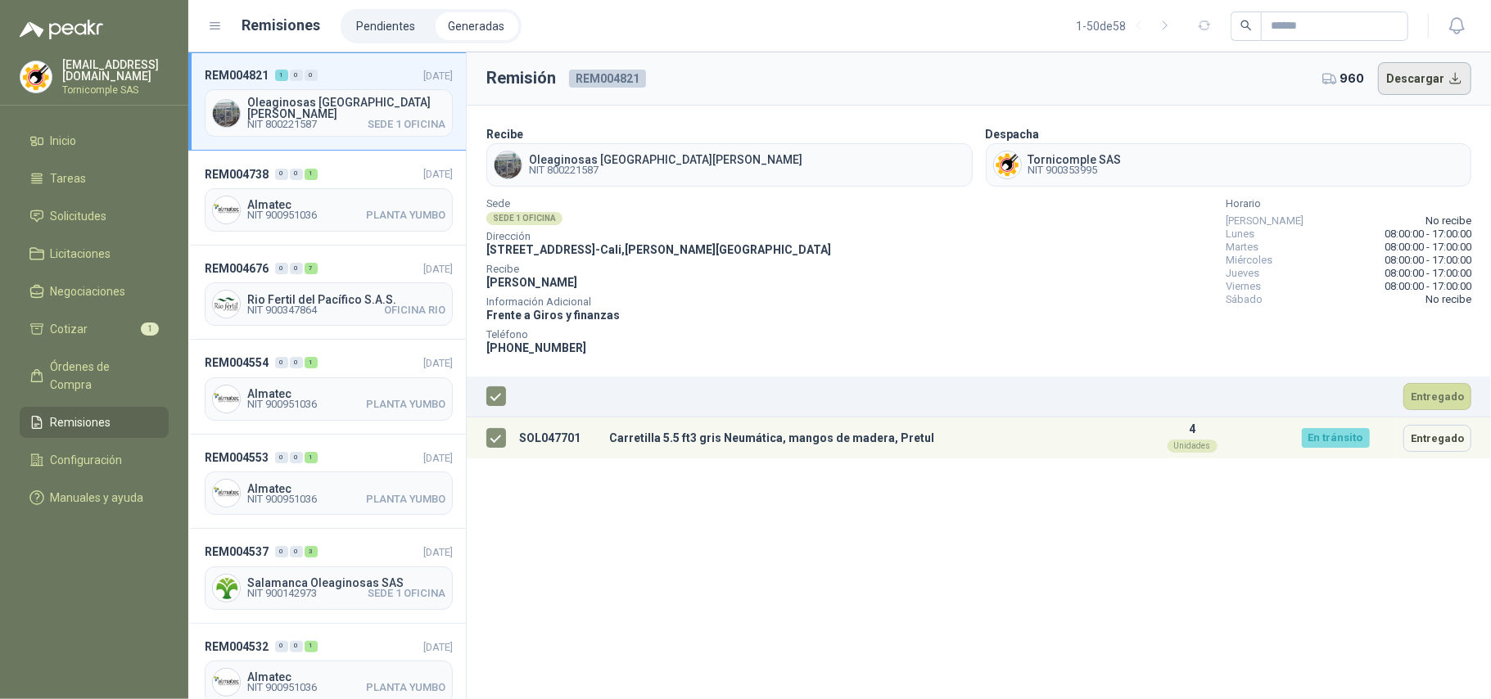
click at [1419, 70] on button "Descargar" at bounding box center [1425, 78] width 94 height 33
